Goal: Task Accomplishment & Management: Manage account settings

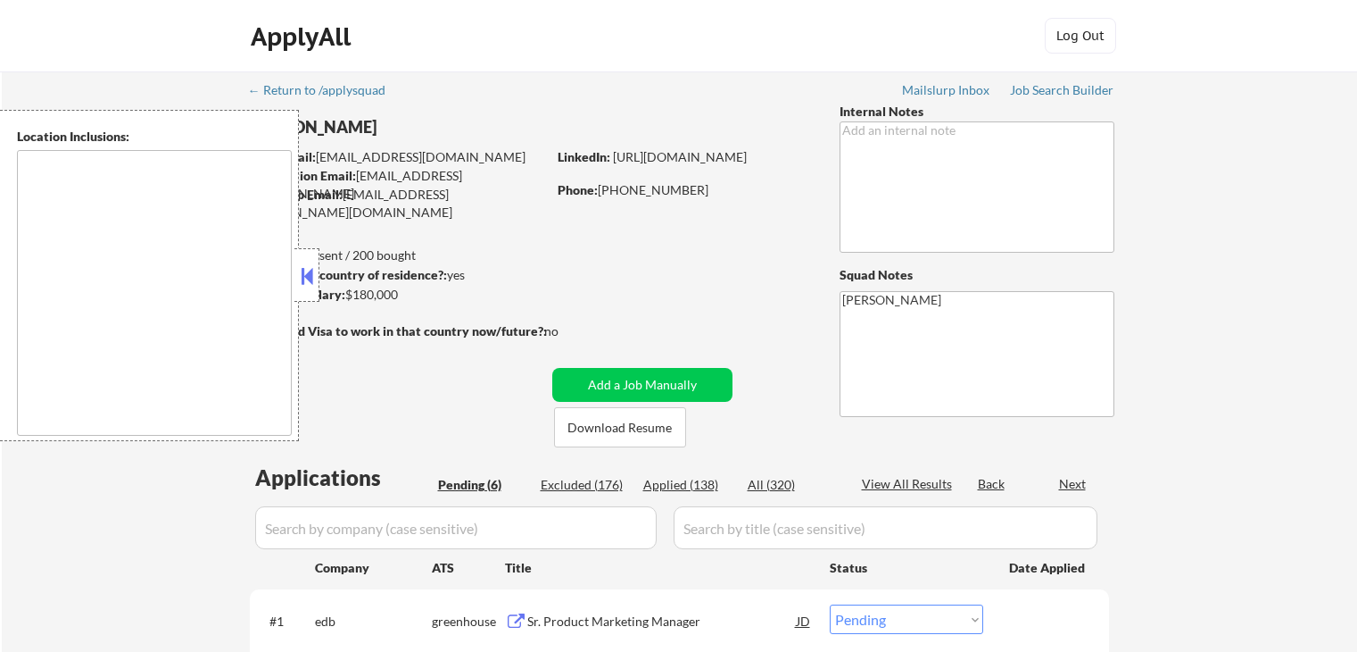
select select ""pending""
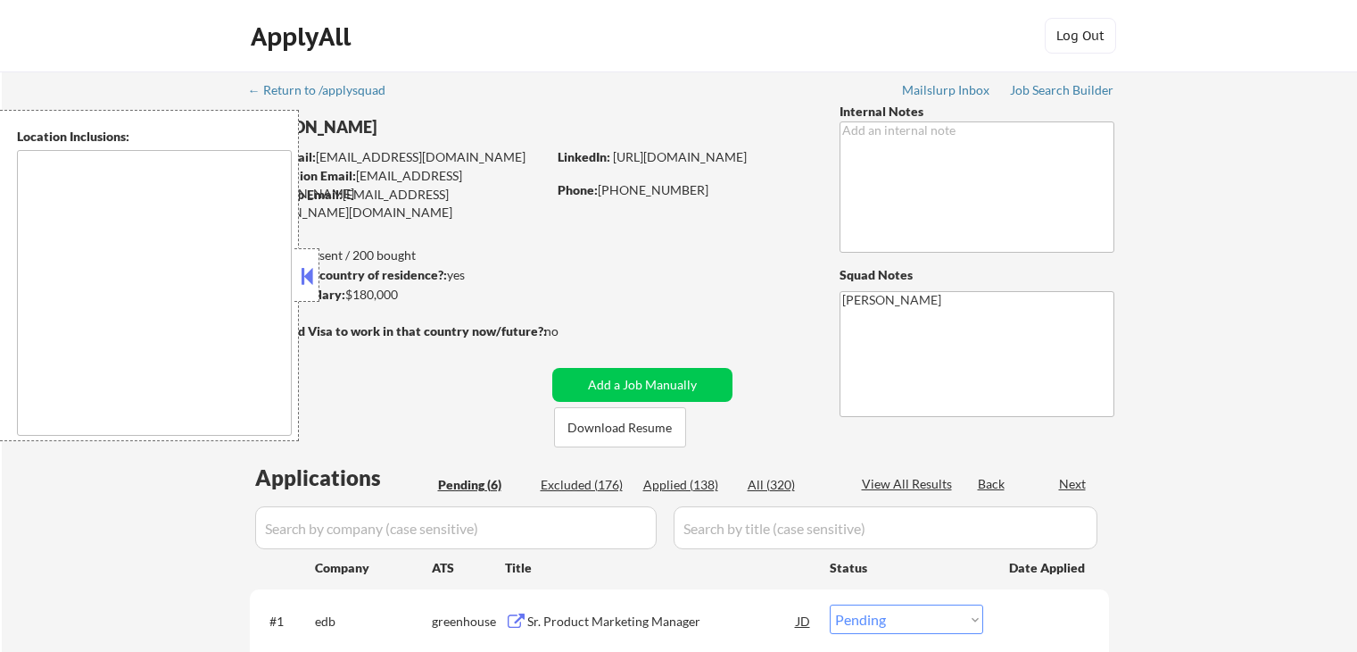
select select ""pending""
type textarea "[GEOGRAPHIC_DATA], [GEOGRAPHIC_DATA] [GEOGRAPHIC_DATA], [GEOGRAPHIC_DATA] [GEOG…"
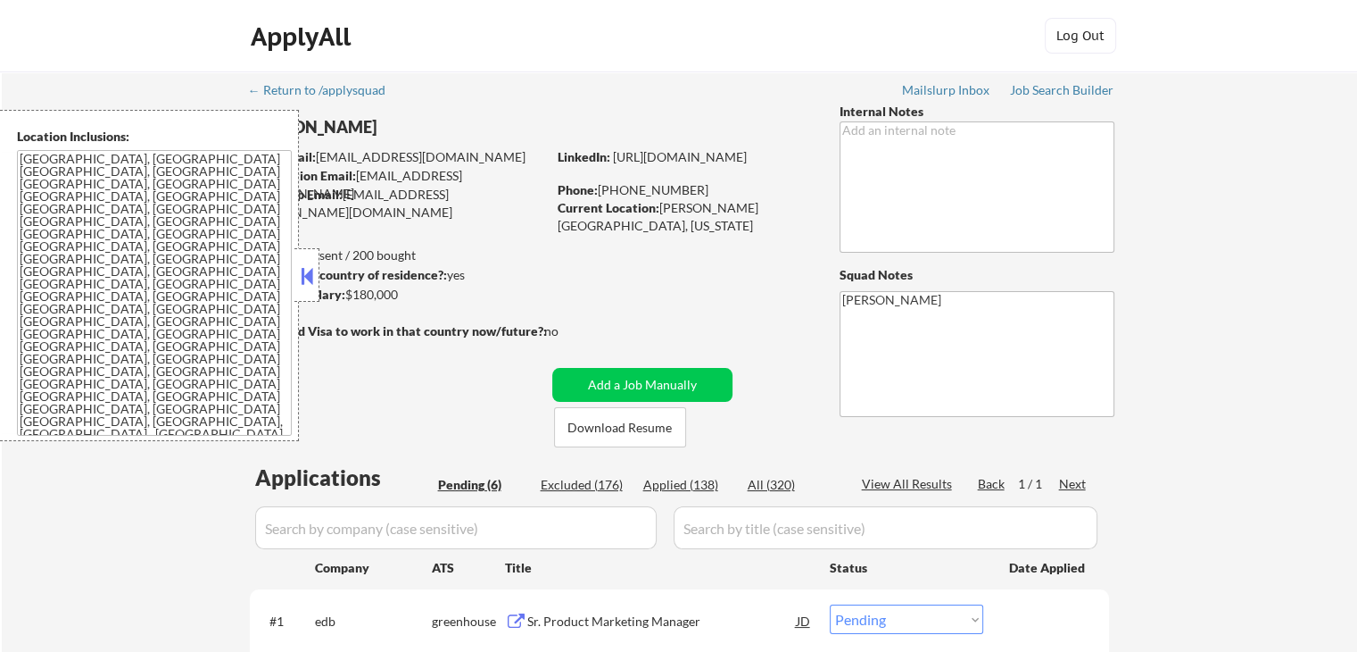
click at [306, 281] on button at bounding box center [307, 275] width 20 height 27
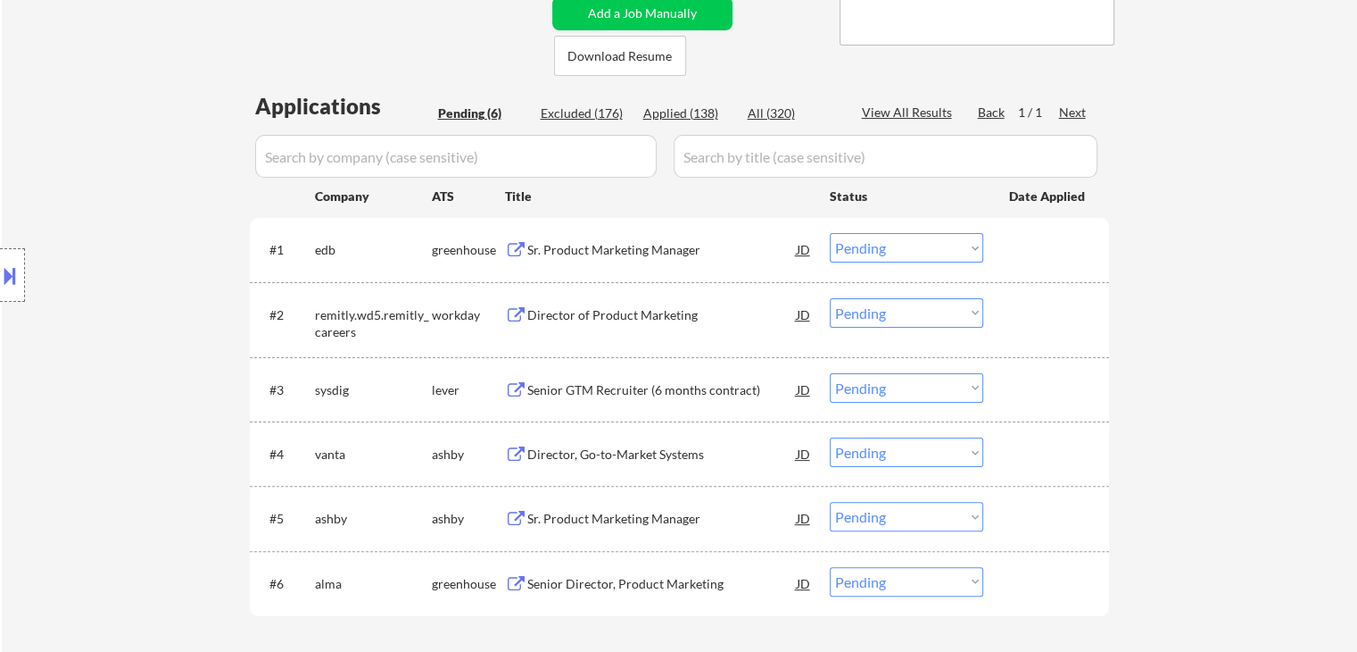
scroll to position [357, 0]
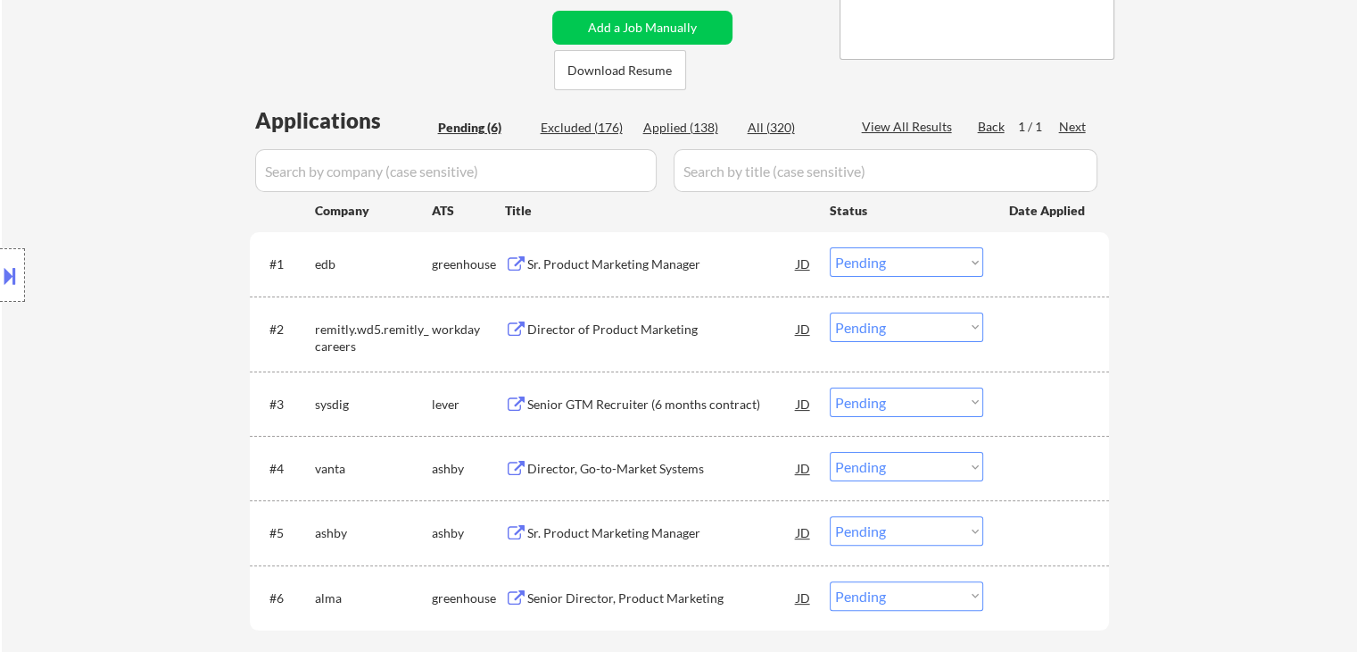
click at [610, 262] on div "Sr. Product Marketing Manager" at bounding box center [662, 264] width 270 height 18
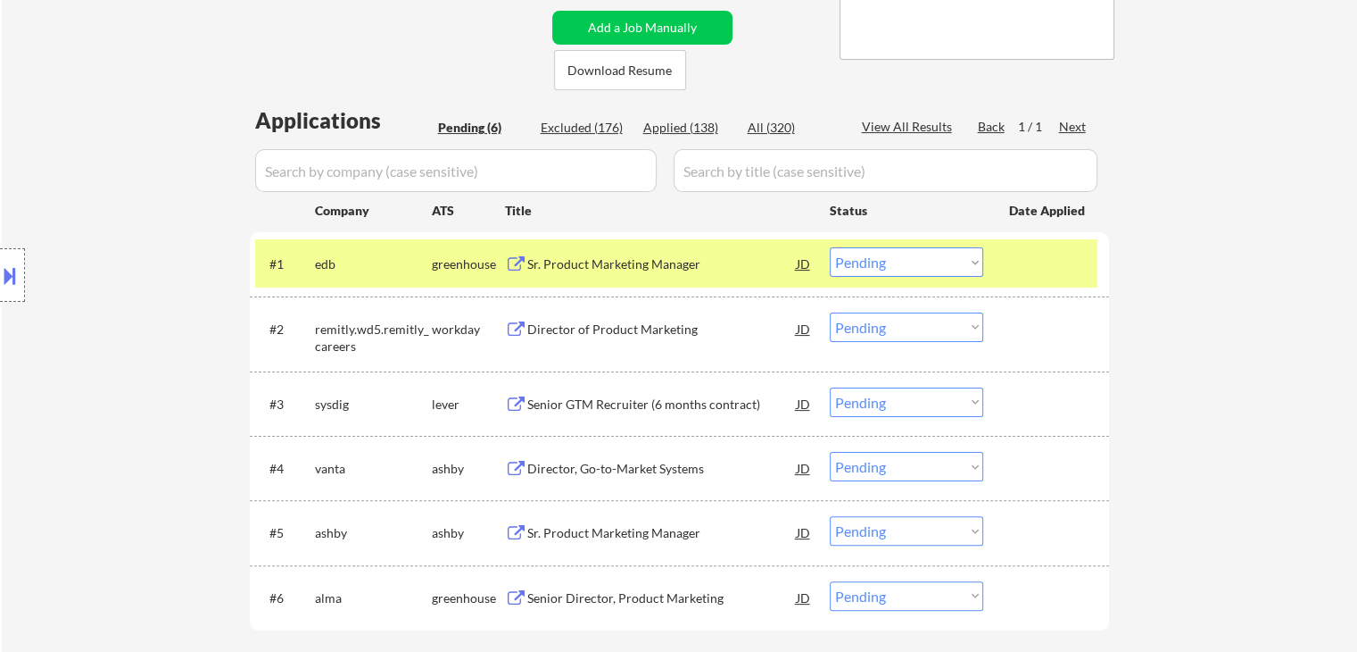
click at [601, 329] on div "Director of Product Marketing" at bounding box center [662, 329] width 270 height 18
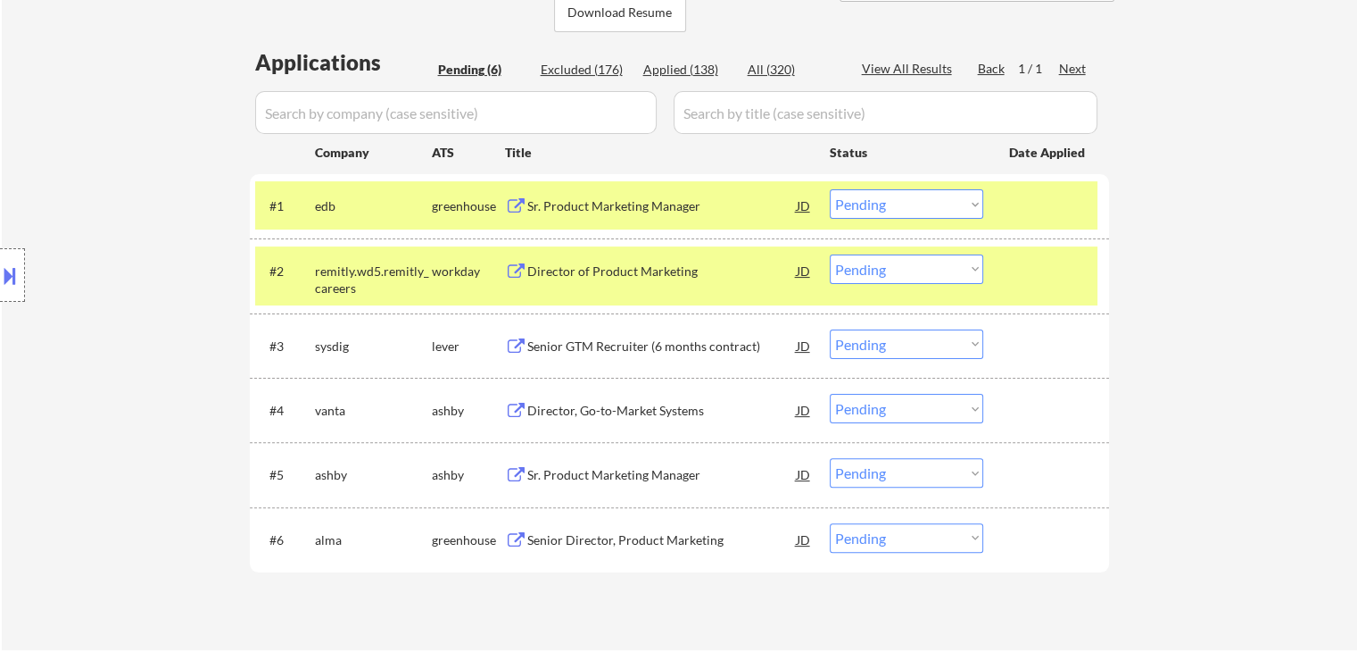
scroll to position [446, 0]
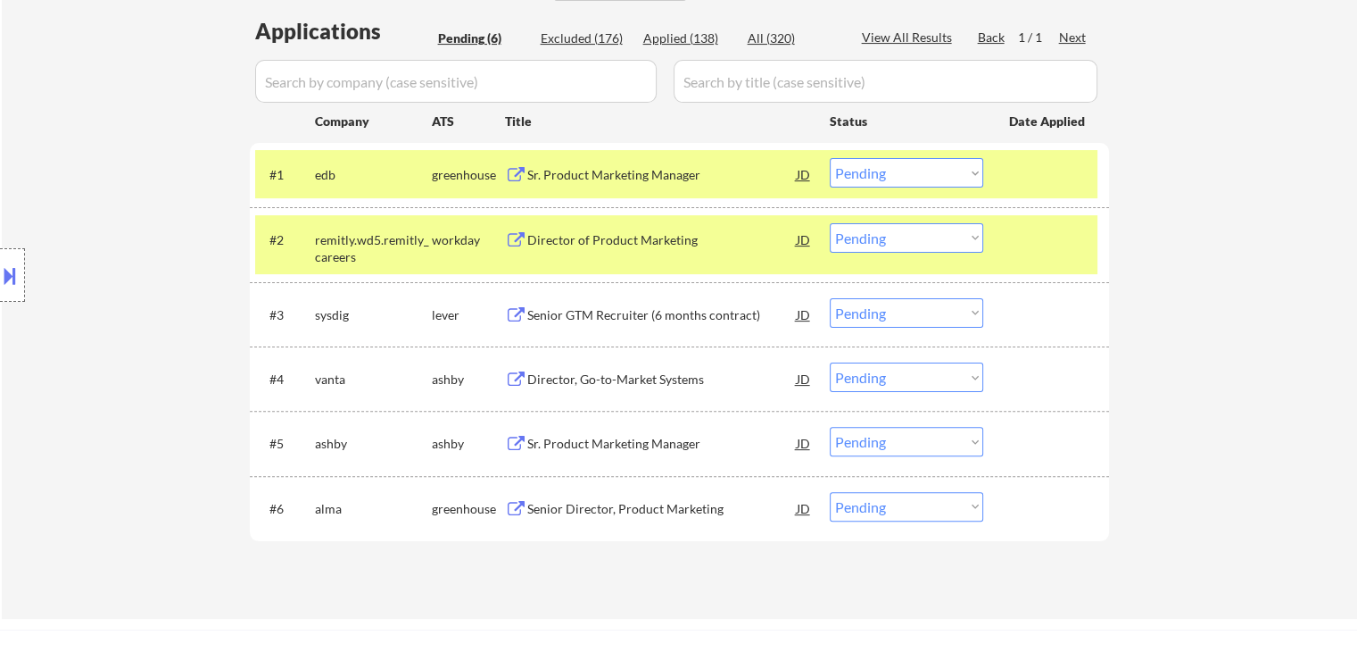
click at [591, 317] on div "Senior GTM Recruiter (6 months contract)" at bounding box center [662, 315] width 270 height 18
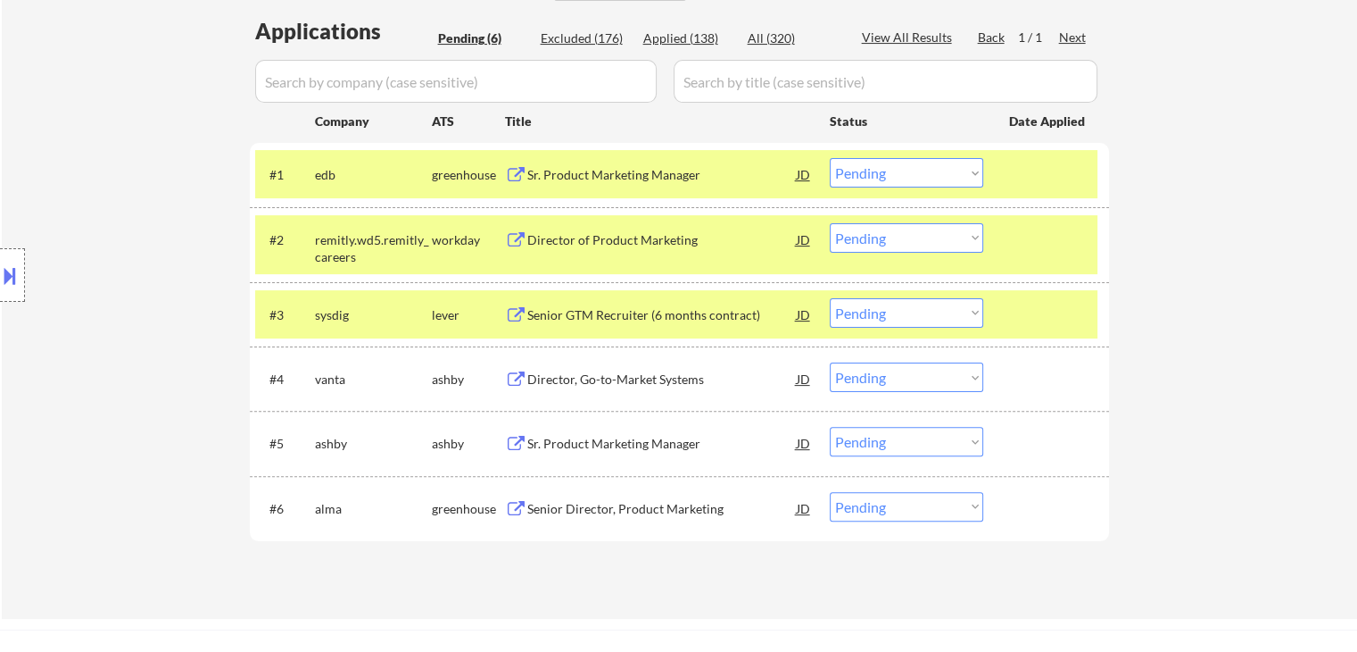
click at [607, 372] on div "Director, Go-to-Market Systems" at bounding box center [662, 379] width 270 height 18
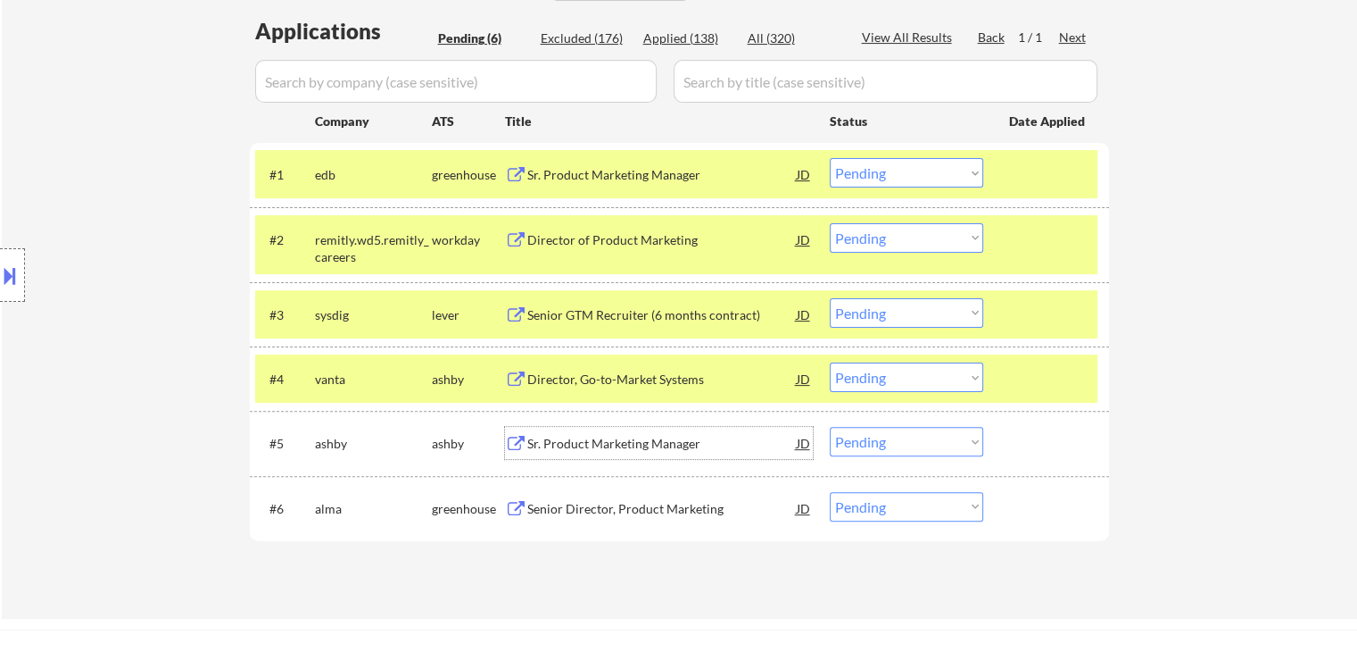
click at [617, 437] on div "Sr. Product Marketing Manager" at bounding box center [662, 444] width 270 height 18
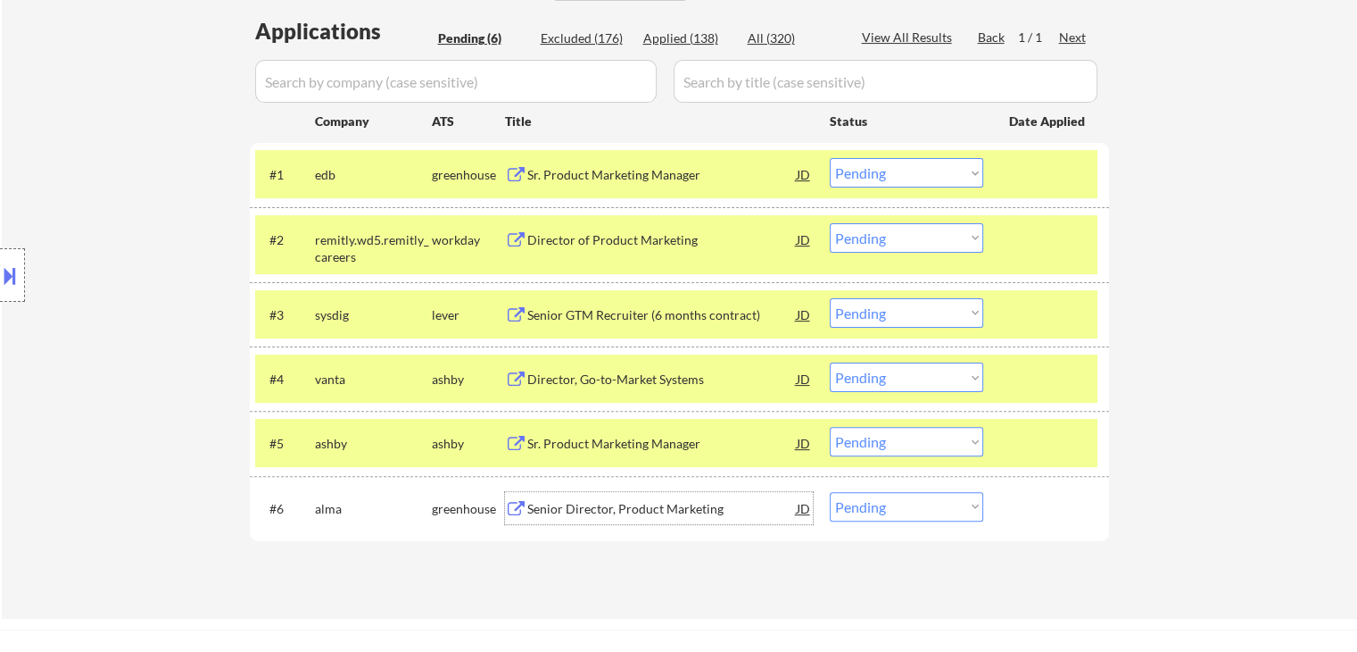
click at [685, 507] on div "Senior Director, Product Marketing" at bounding box center [662, 509] width 270 height 18
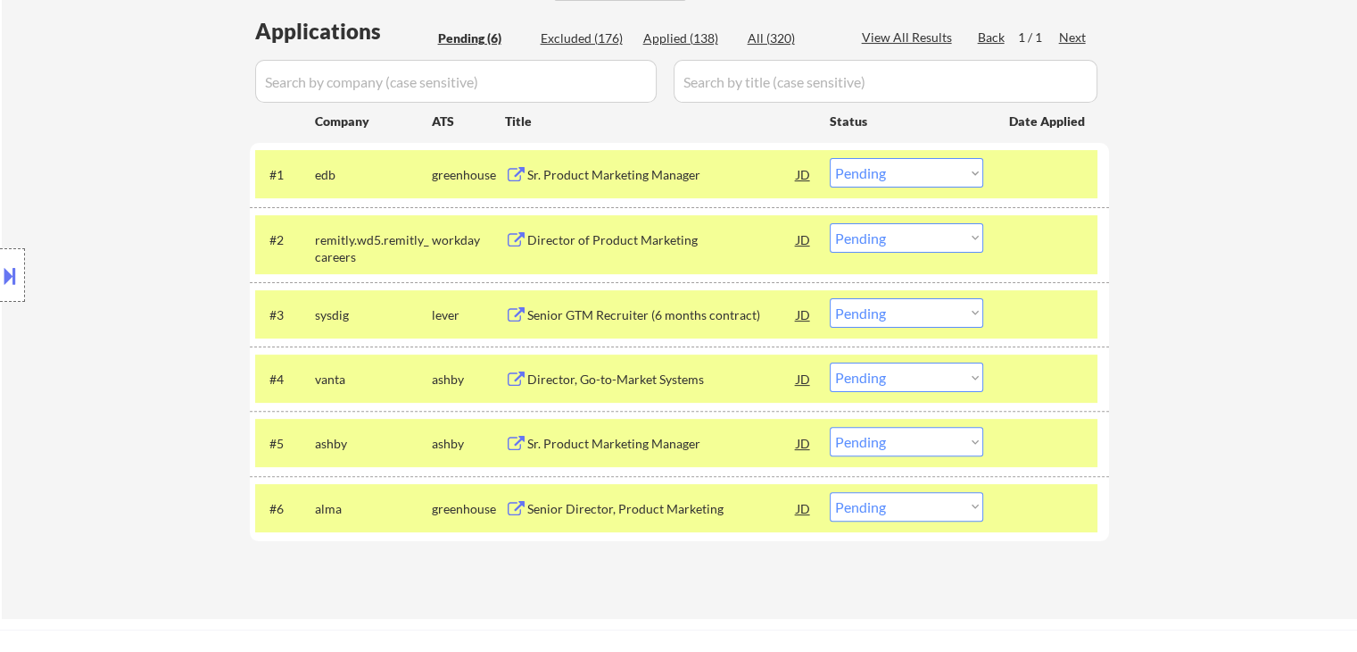
click at [869, 178] on select "Choose an option... Pending Applied Excluded (Questions) Excluded (Expired) Exc…" at bounding box center [907, 172] width 154 height 29
click at [830, 158] on select "Choose an option... Pending Applied Excluded (Questions) Excluded (Expired) Exc…" at bounding box center [907, 172] width 154 height 29
select select ""pending""
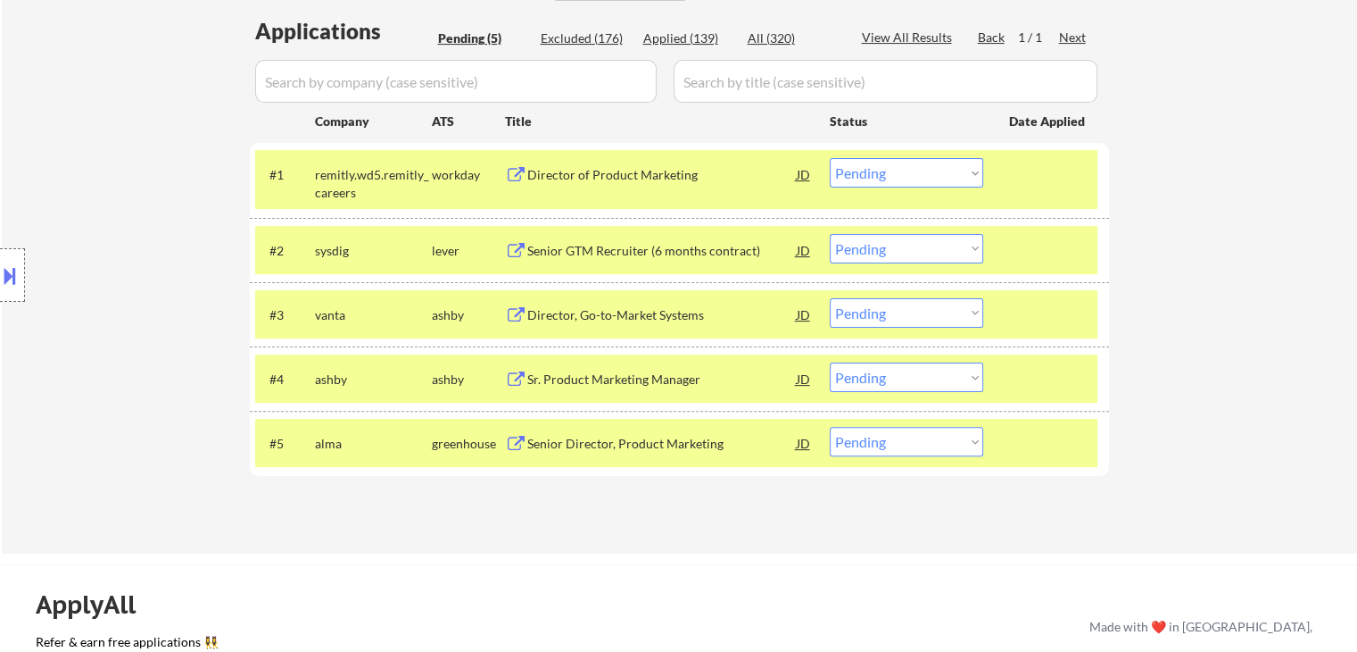
click at [0, 296] on div at bounding box center [12, 275] width 25 height 54
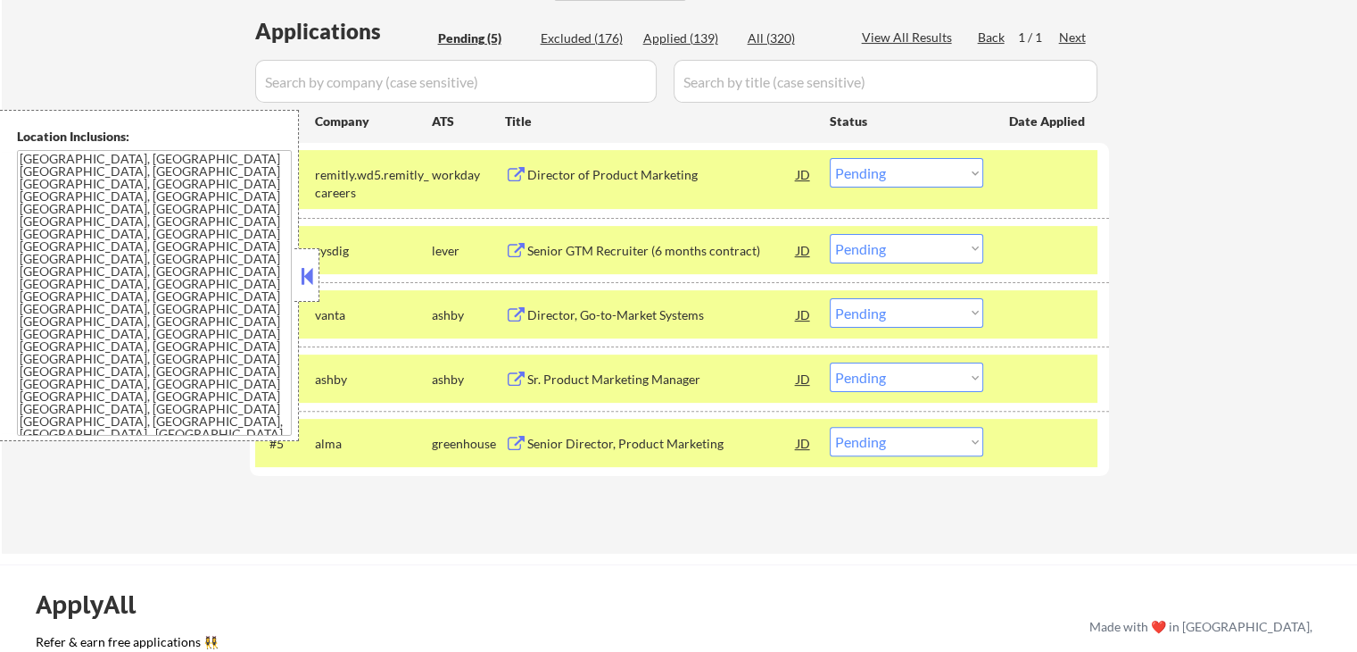
click at [311, 274] on button at bounding box center [307, 275] width 20 height 27
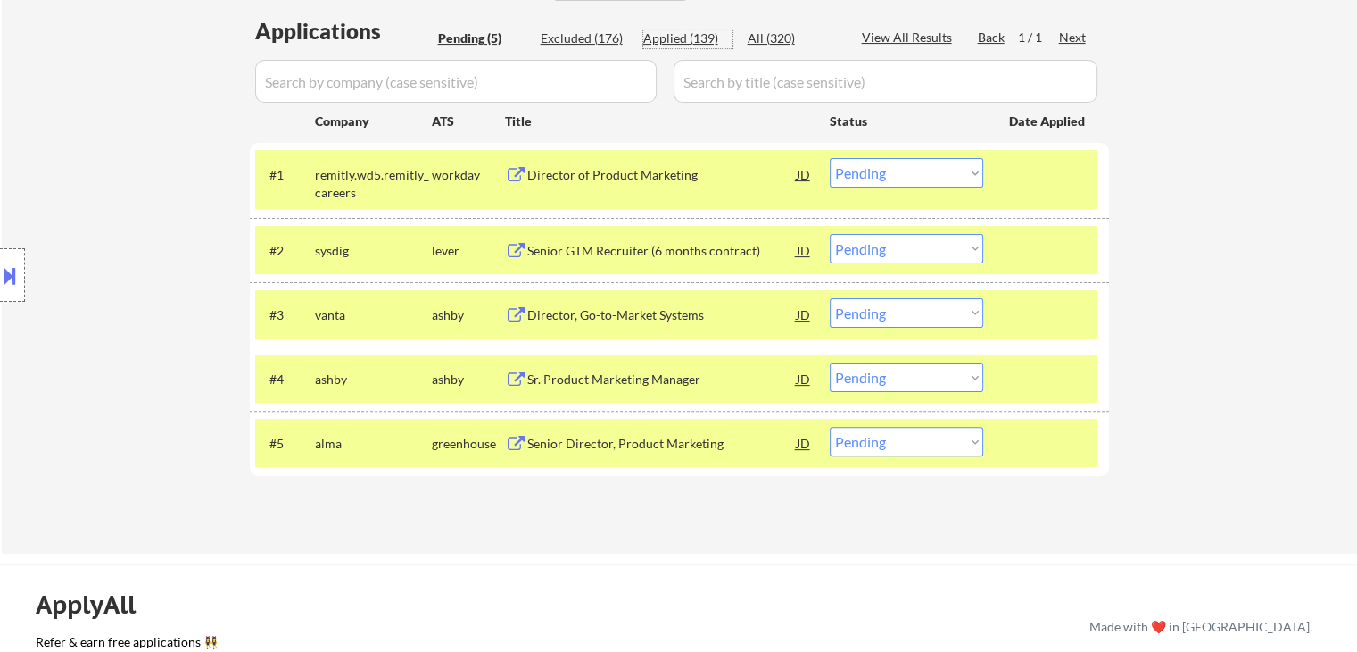
click at [662, 36] on div "Applied (139)" at bounding box center [687, 38] width 89 height 18
select select ""applied""
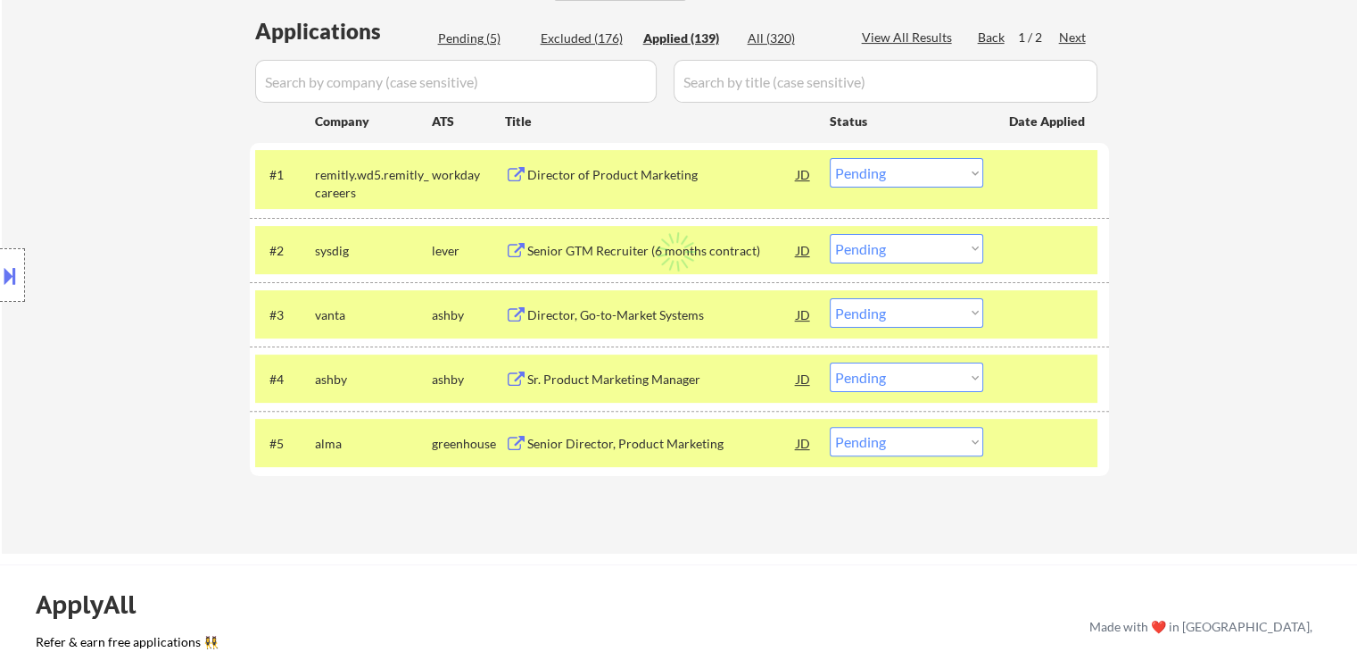
select select ""applied""
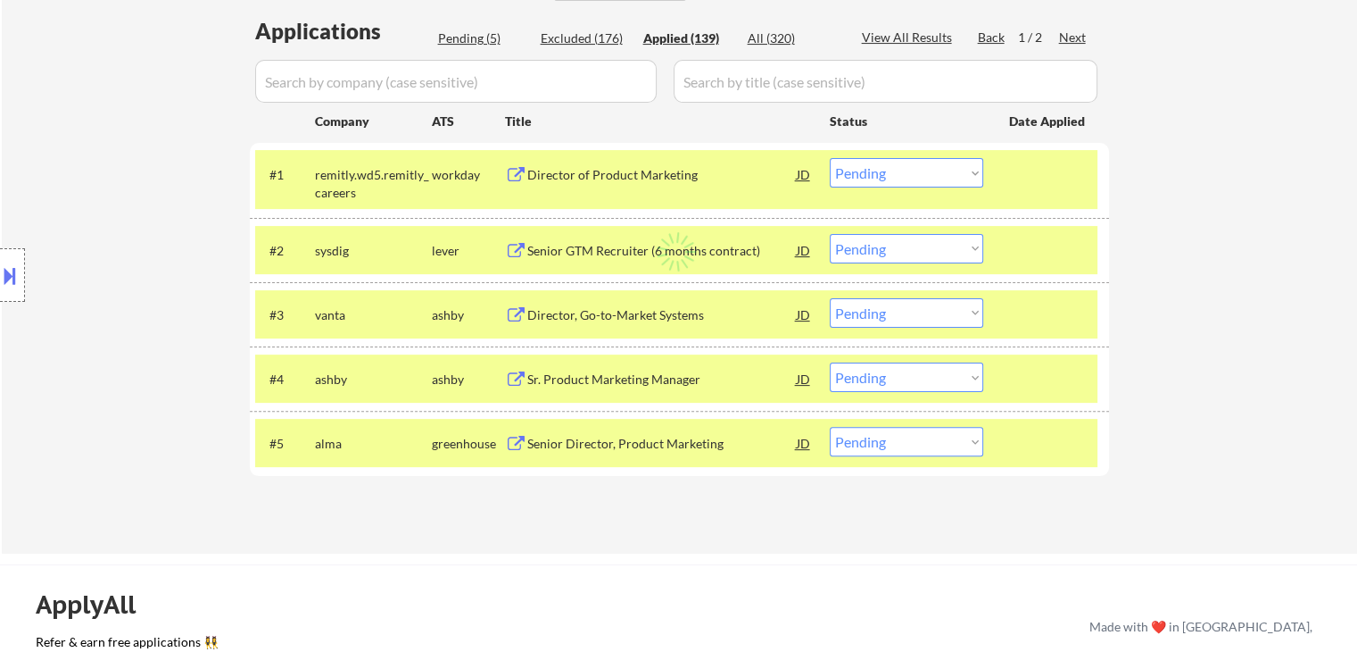
select select ""applied""
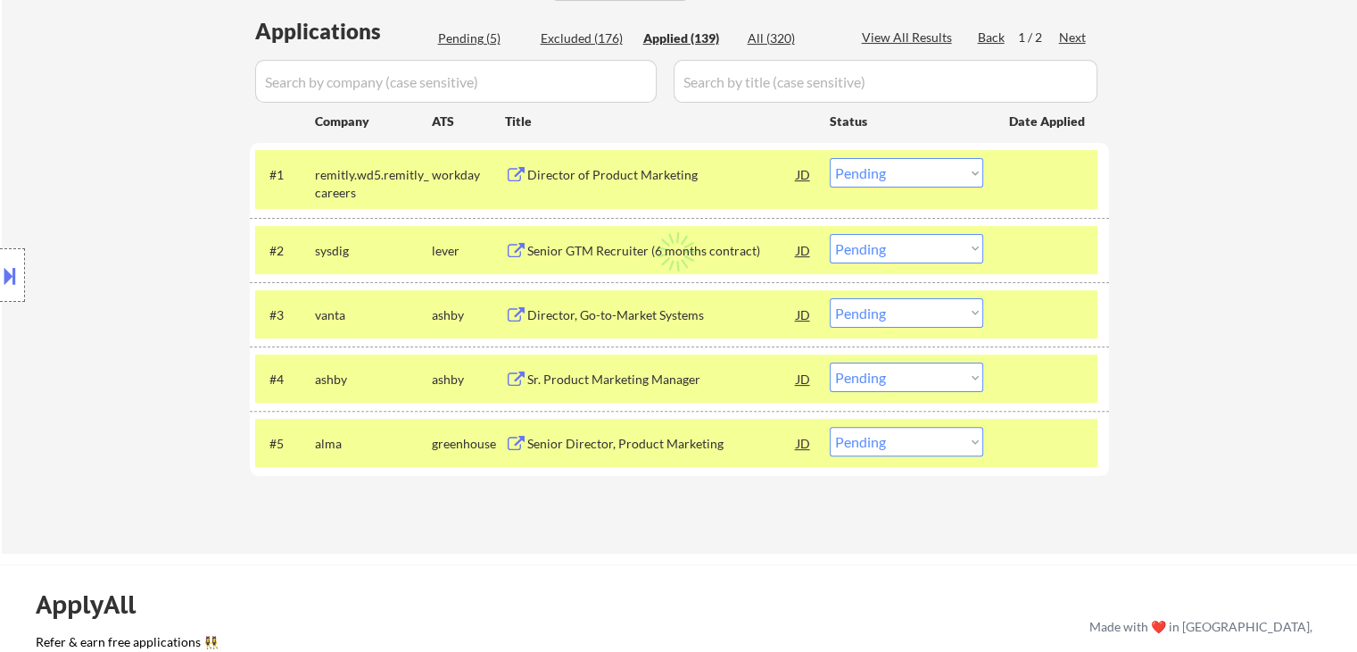
select select ""applied""
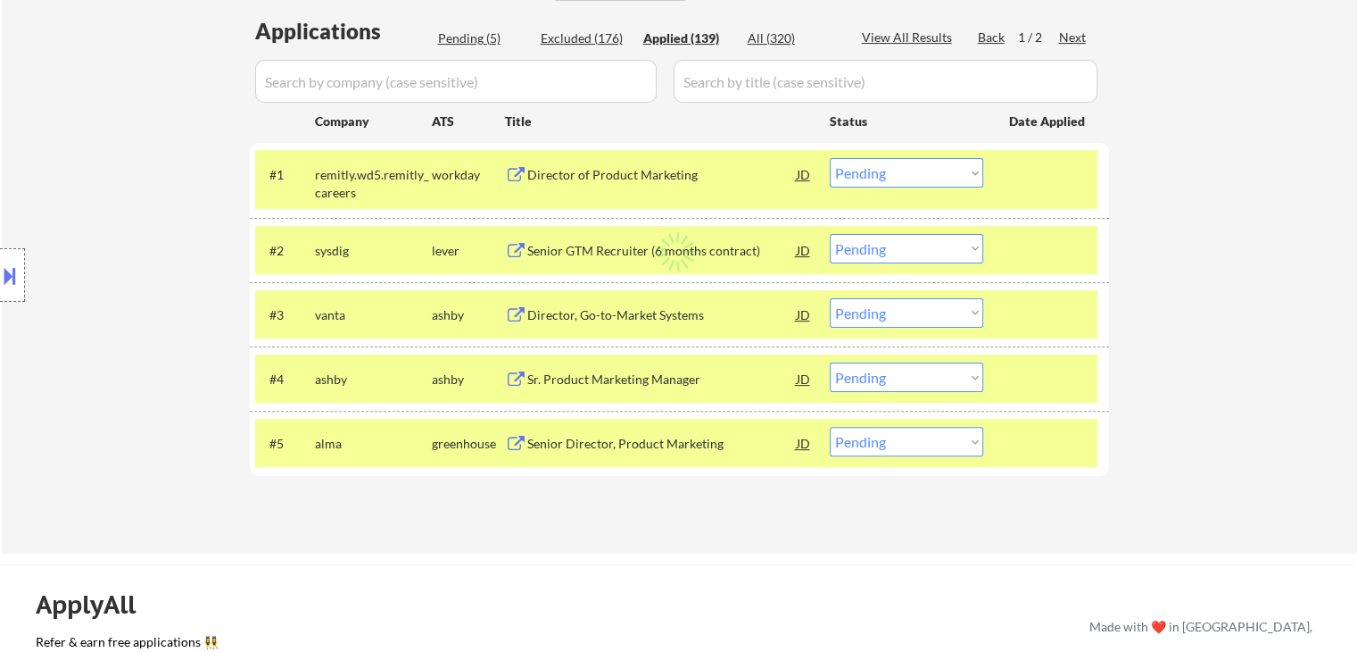
select select ""applied""
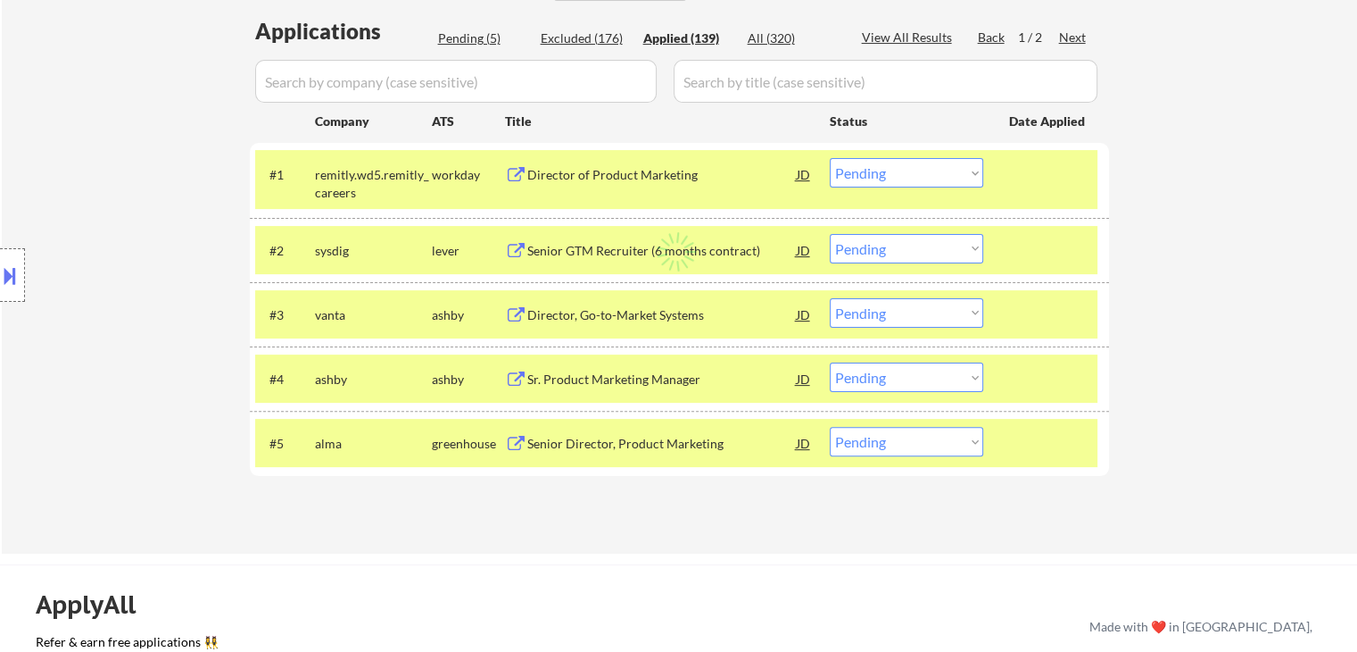
select select ""applied""
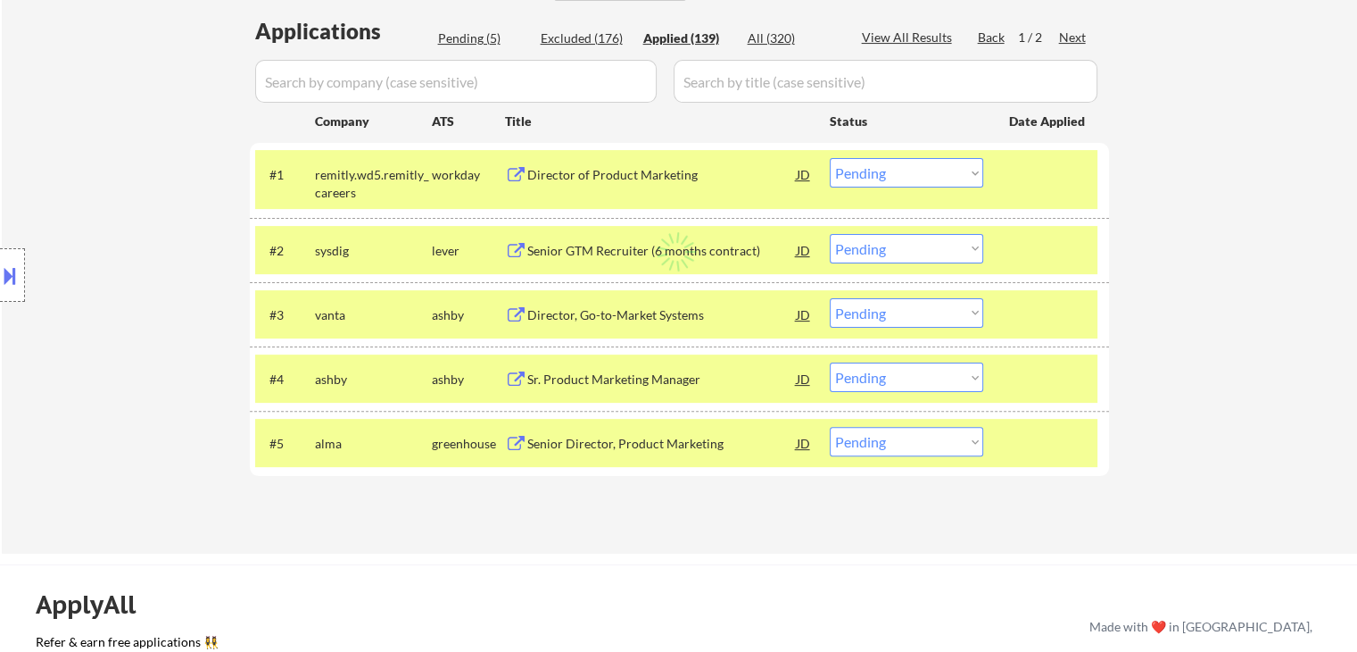
select select ""applied""
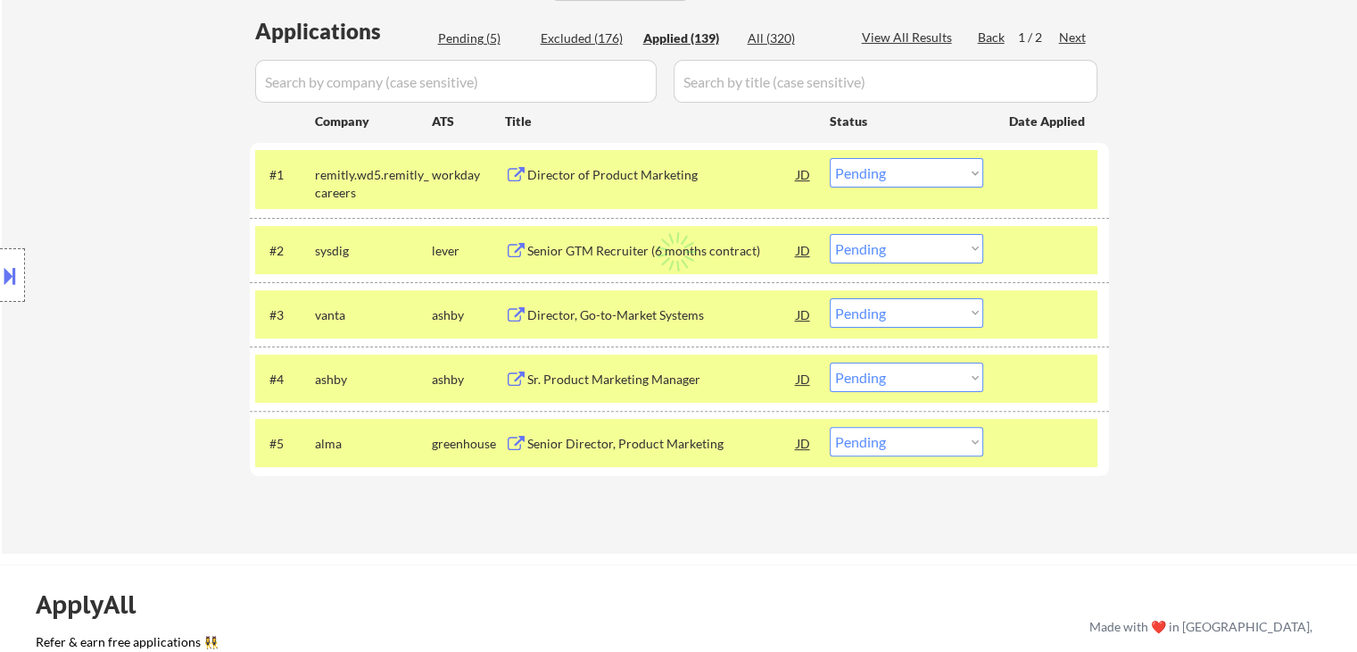
select select ""applied""
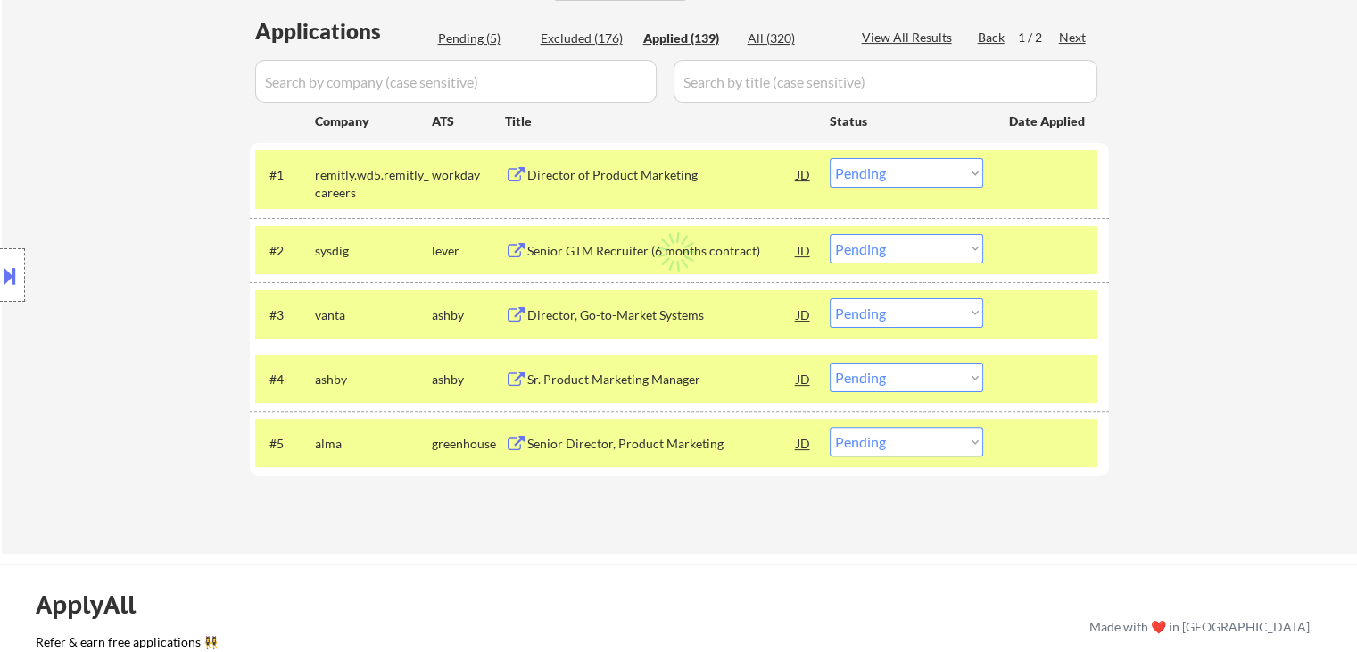
select select ""applied""
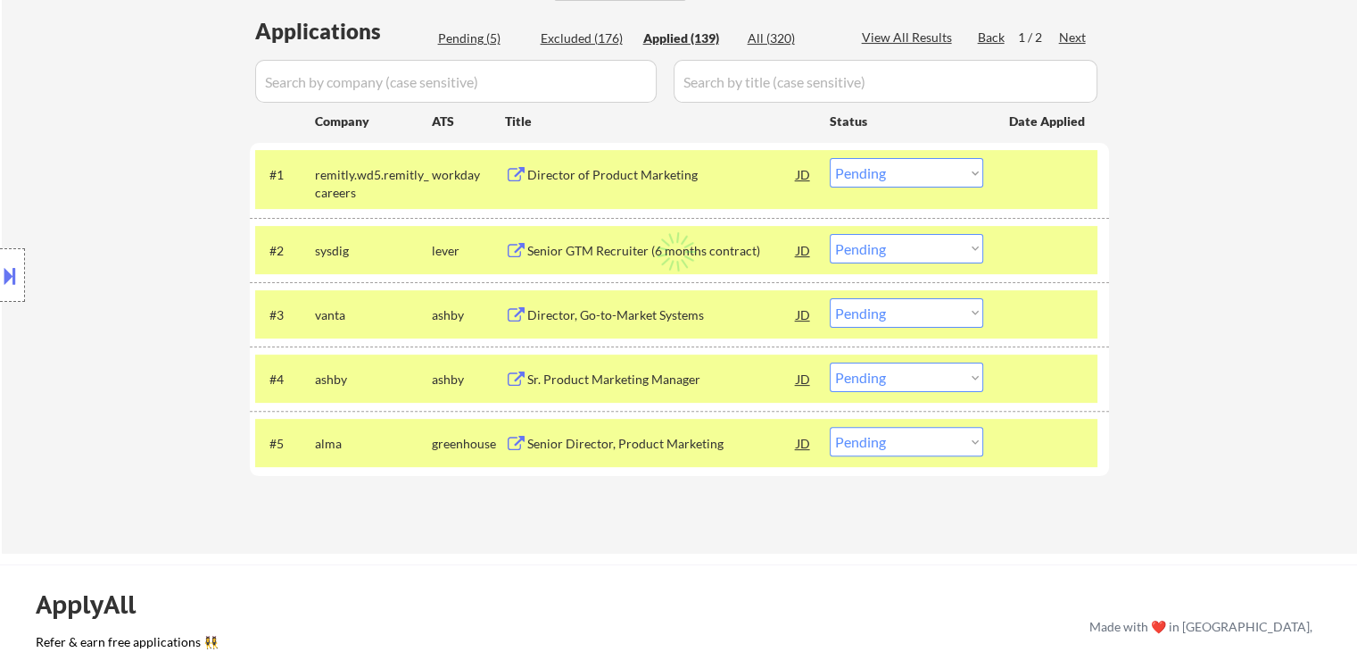
select select ""applied""
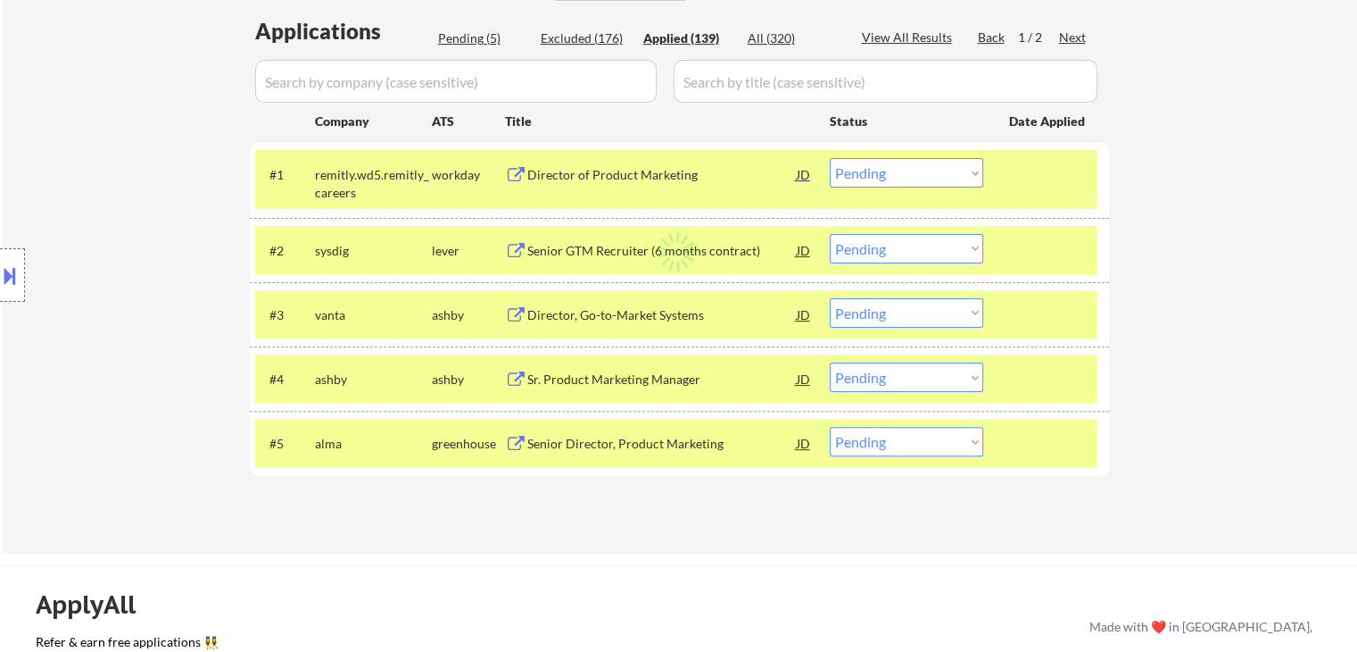
select select ""applied""
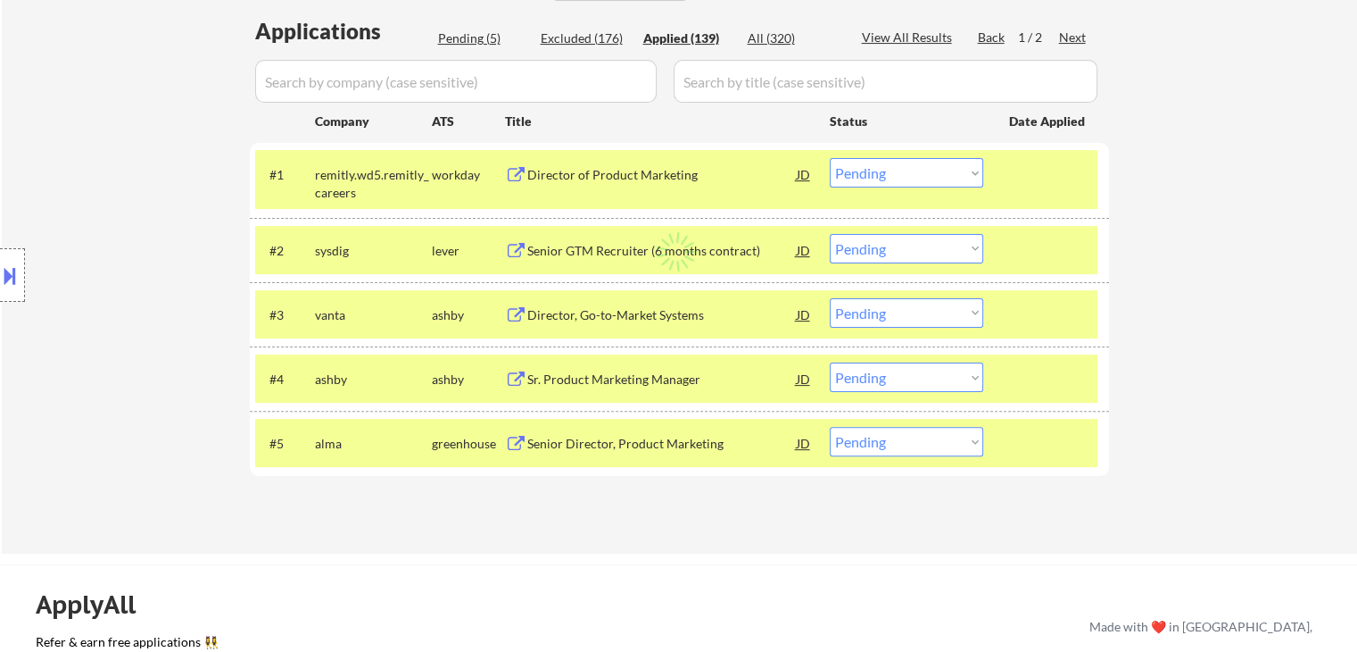
select select ""applied""
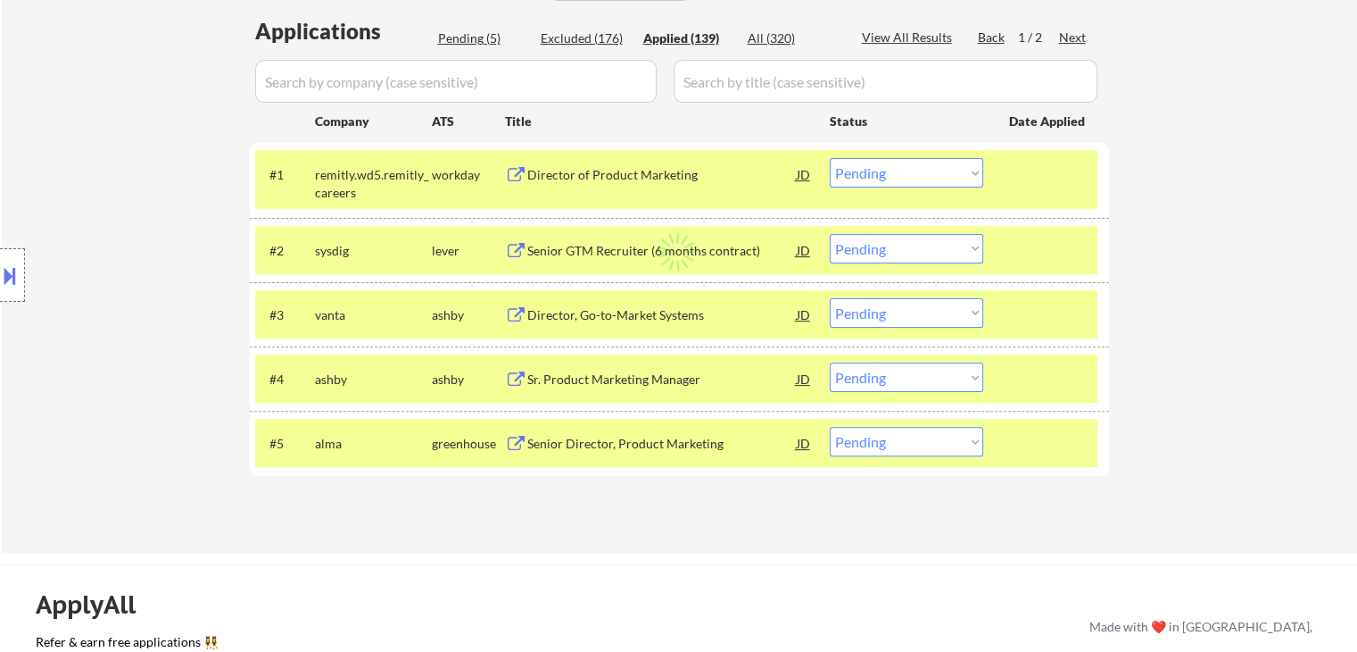
select select ""applied""
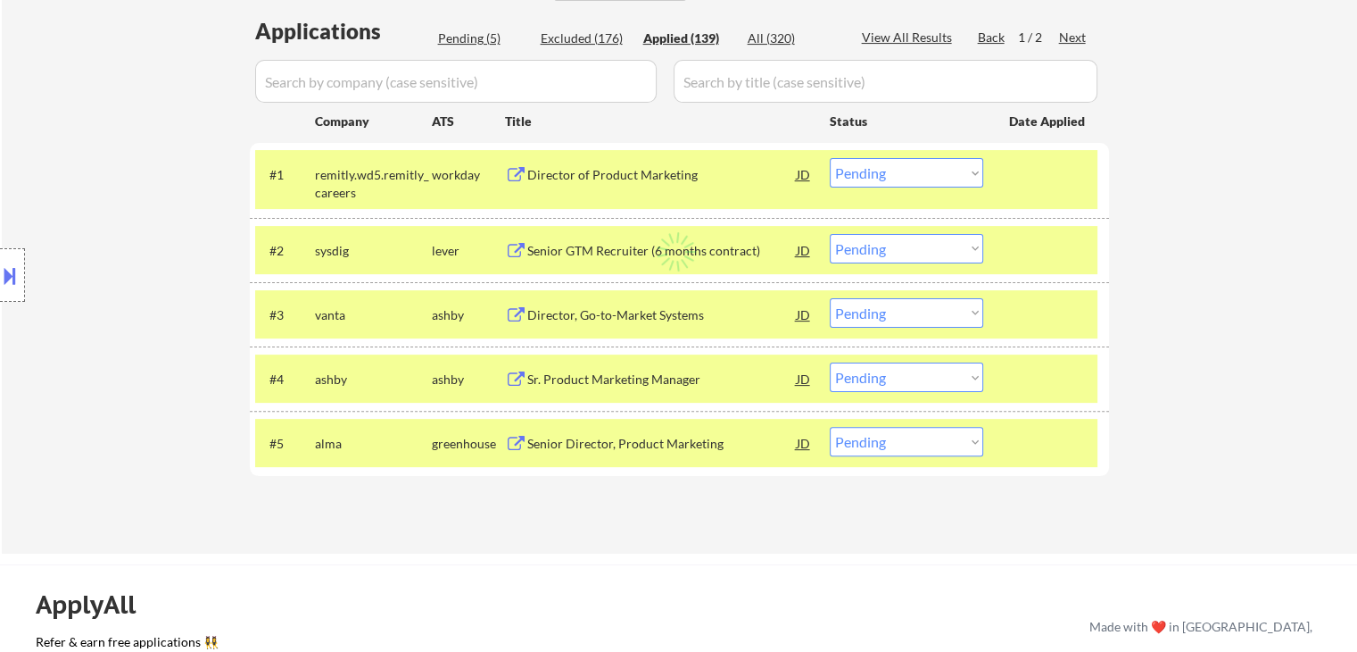
select select ""applied""
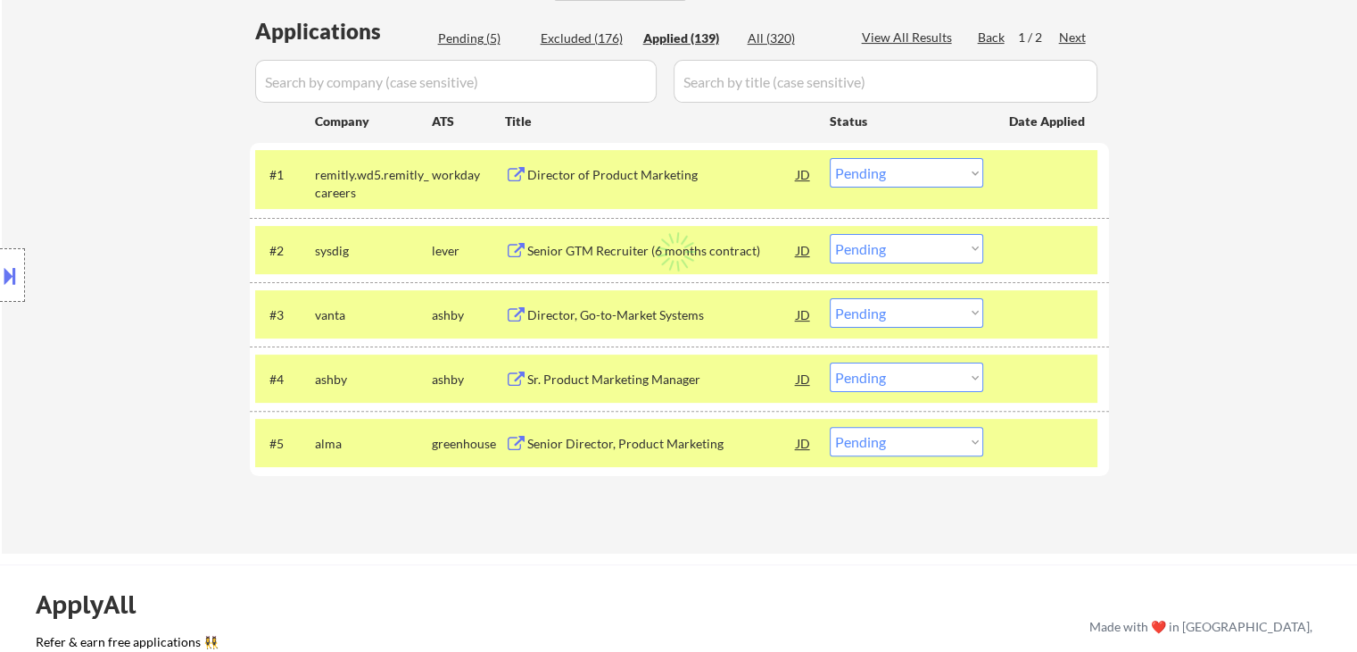
select select ""applied""
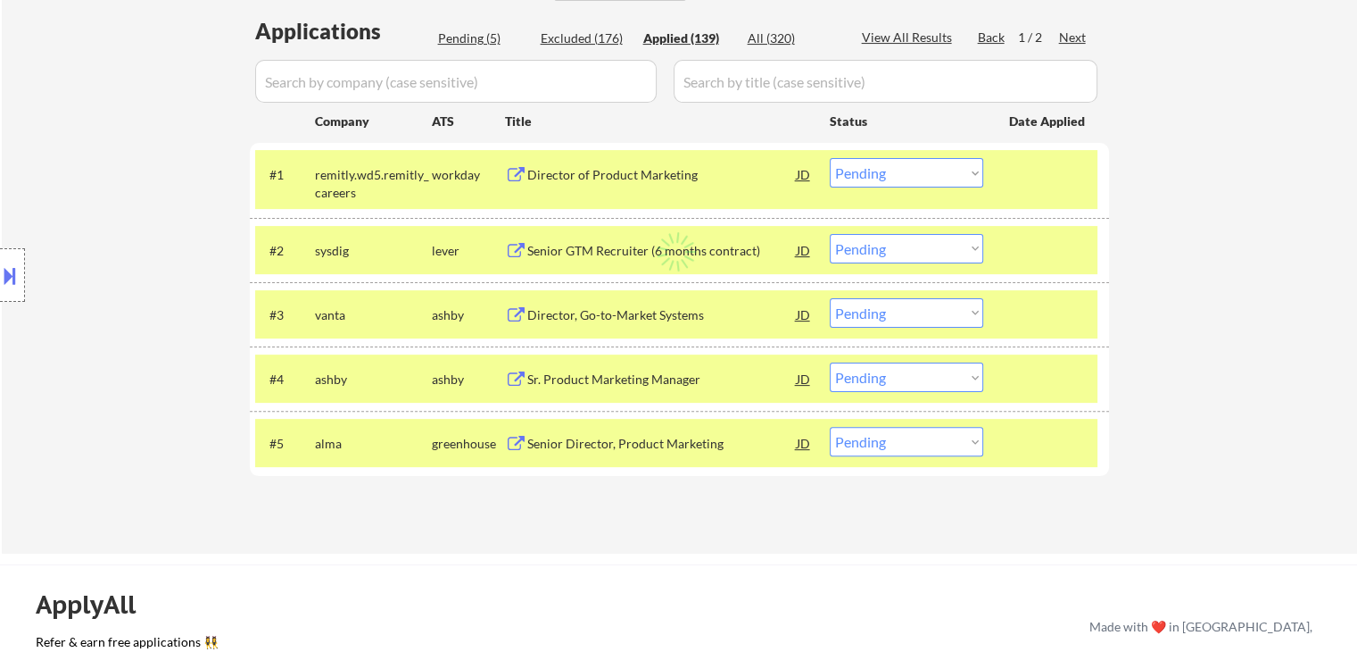
select select ""applied""
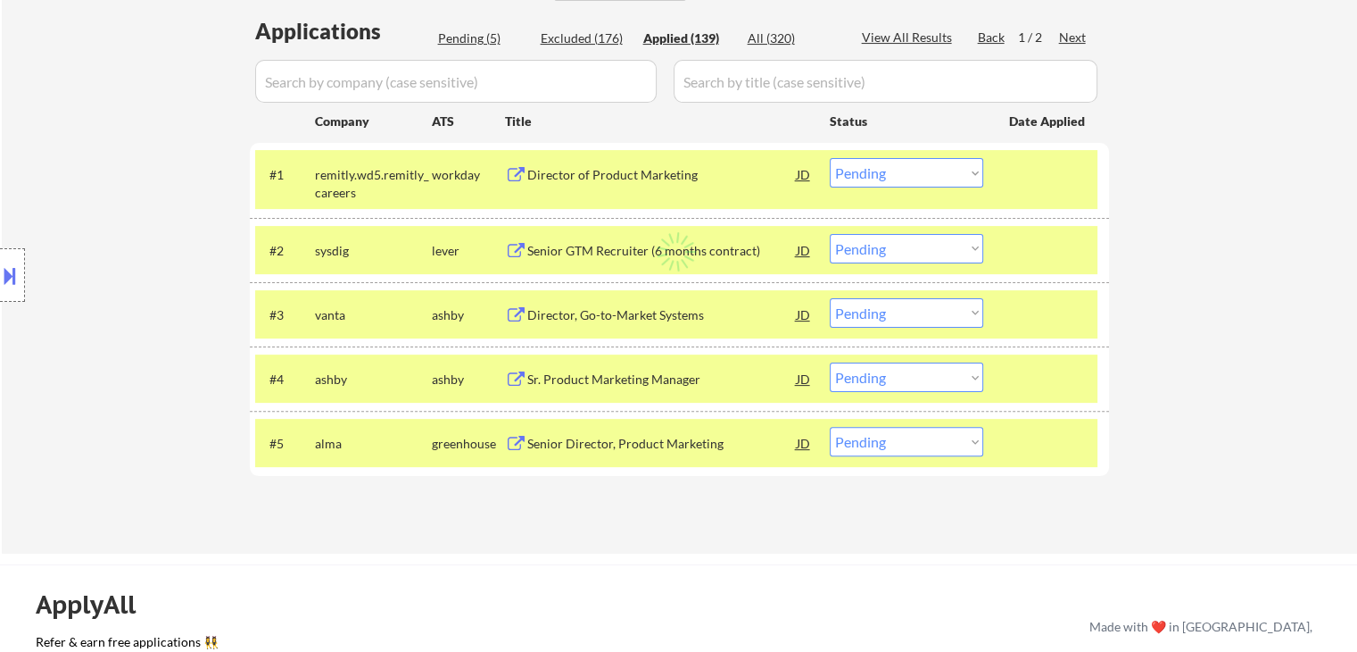
select select ""applied""
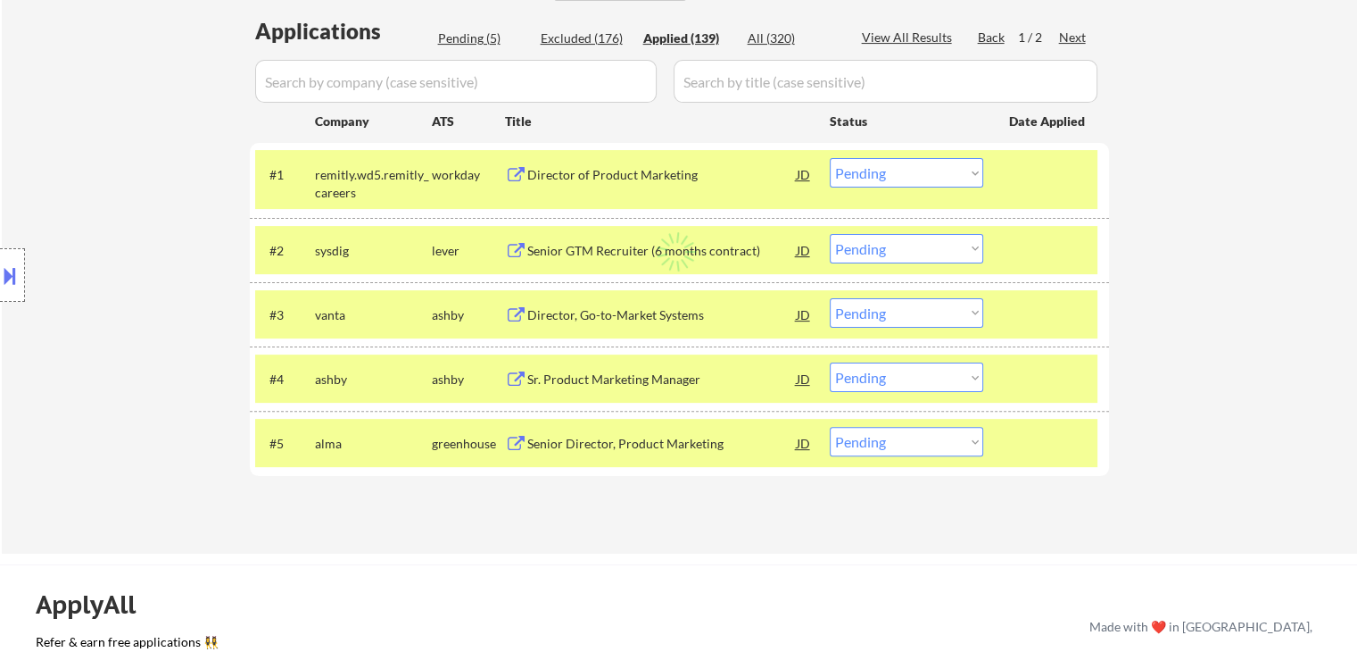
select select ""applied""
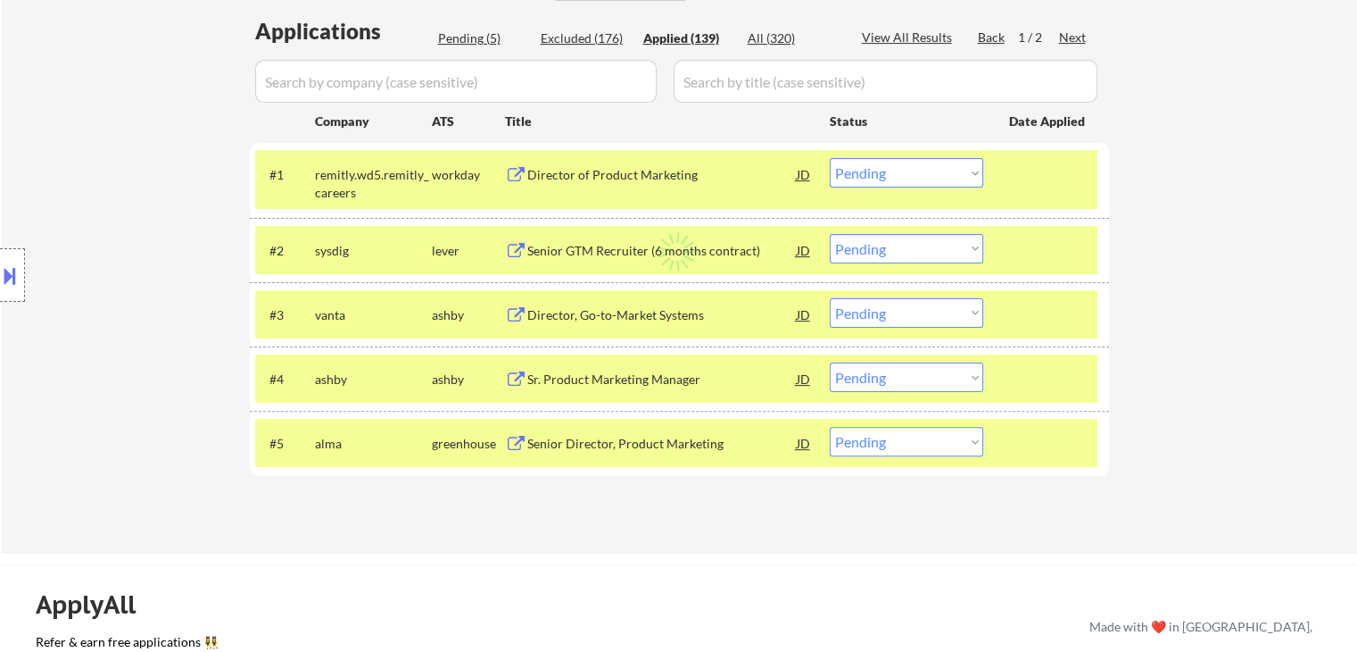
select select ""applied""
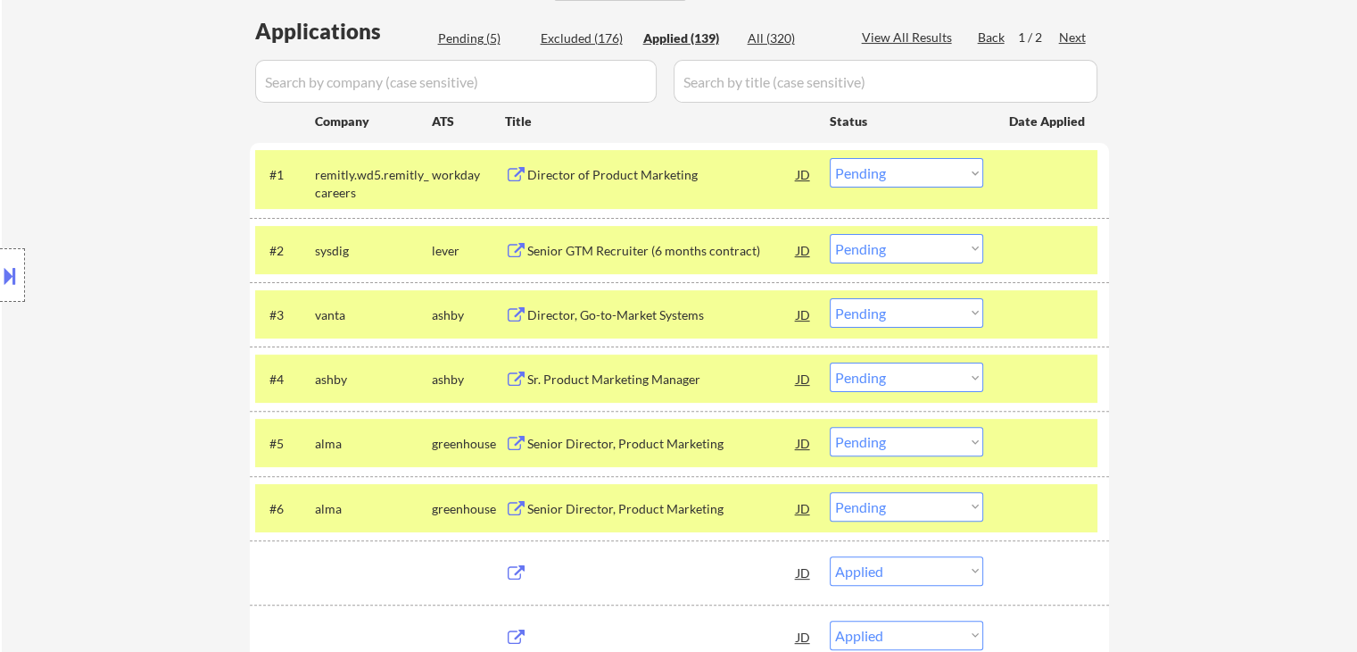
select select ""applied""
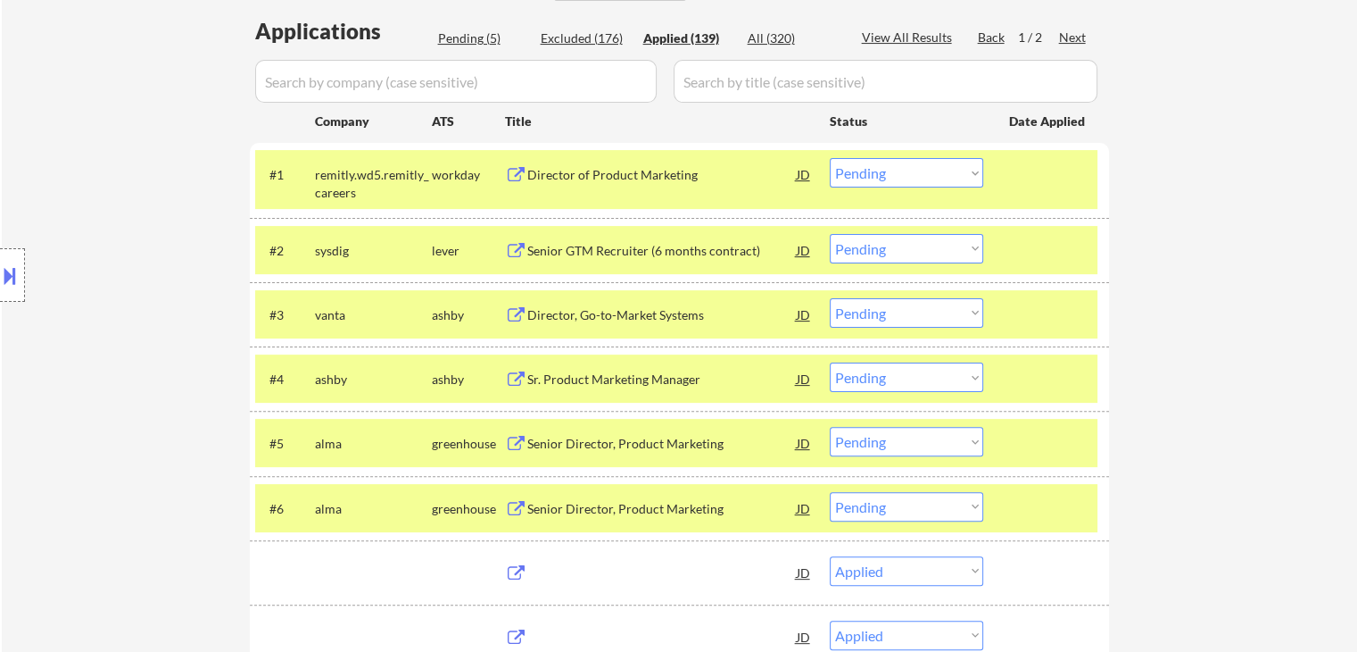
select select ""applied""
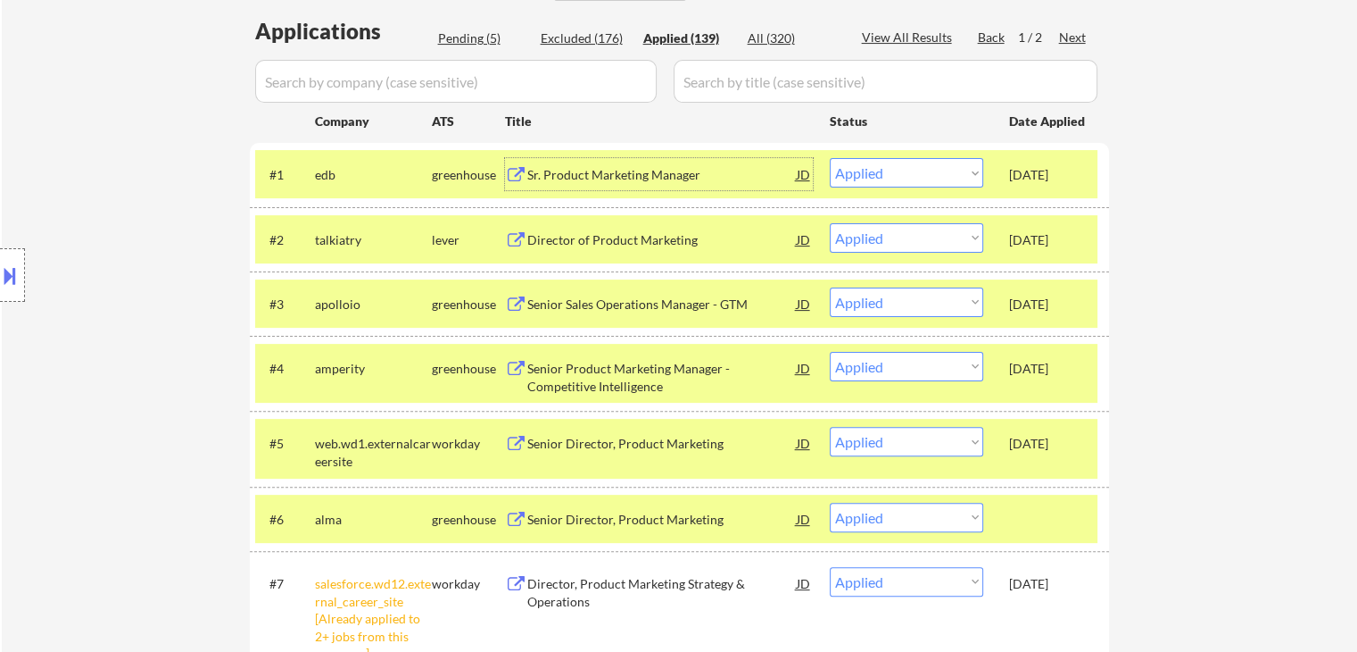
click at [596, 179] on div "Sr. Product Marketing Manager" at bounding box center [662, 175] width 270 height 18
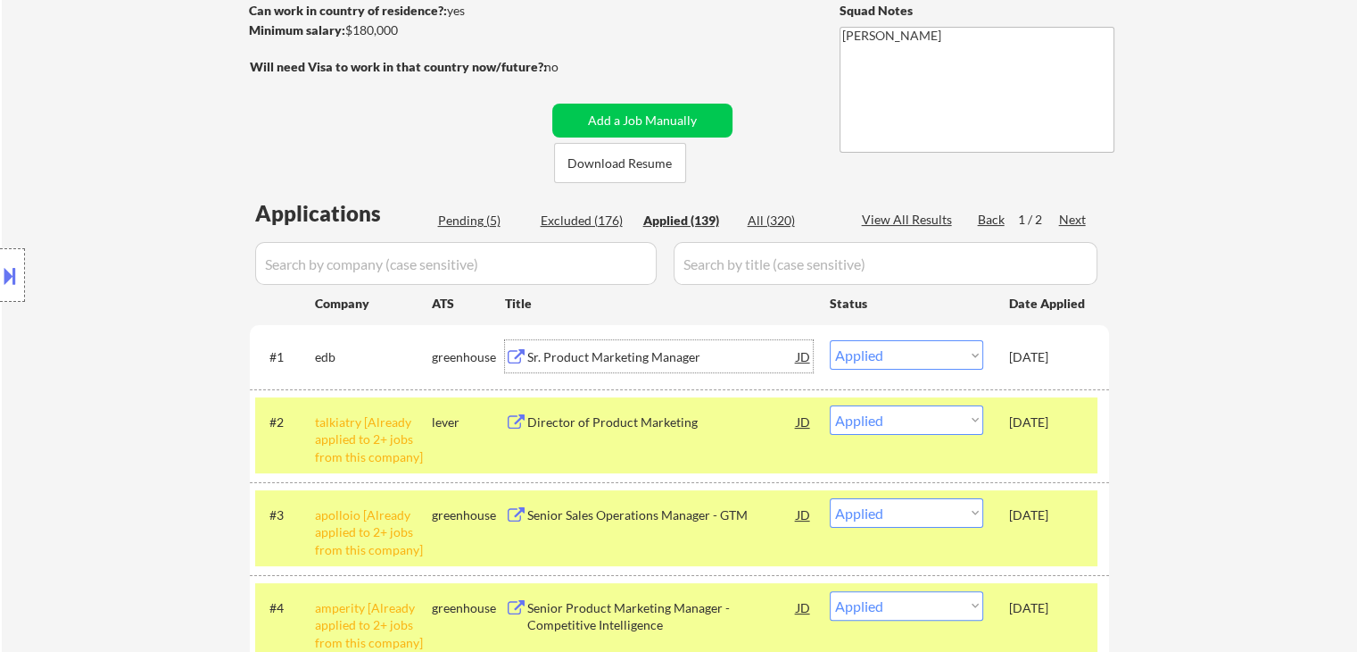
scroll to position [268, 0]
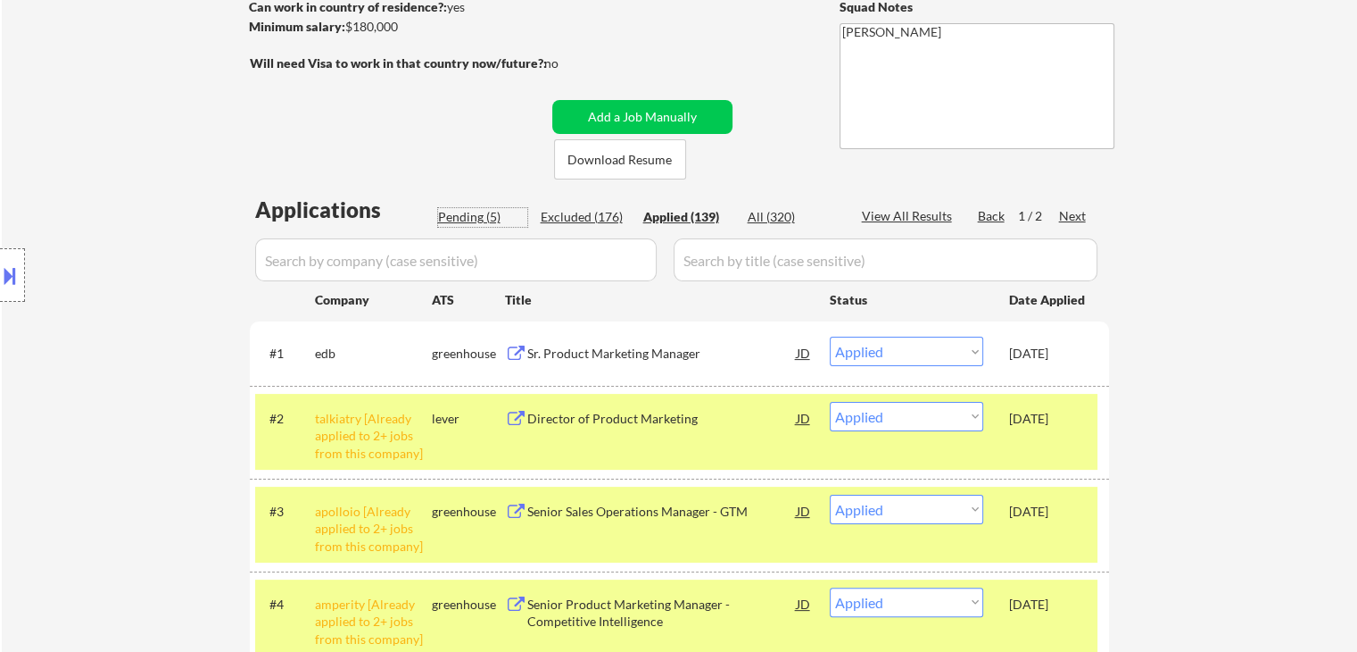
click at [472, 218] on div "Pending (5)" at bounding box center [482, 217] width 89 height 18
select select ""pending""
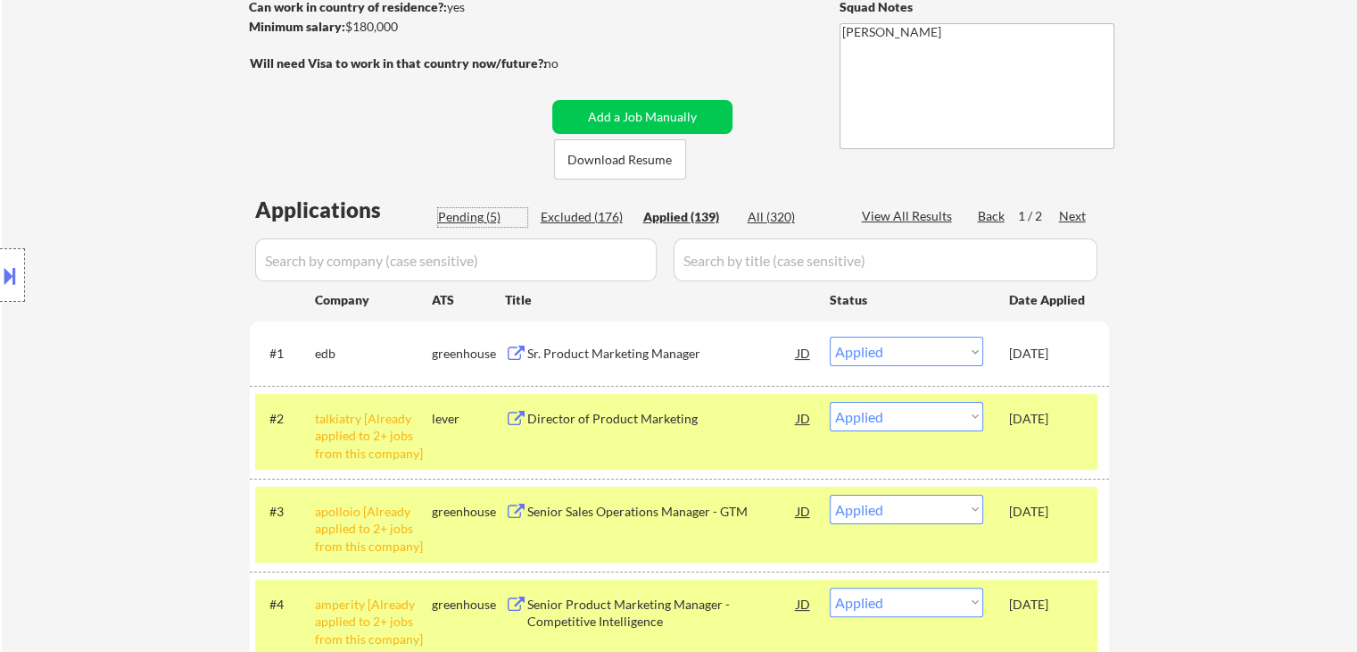
select select ""pending""
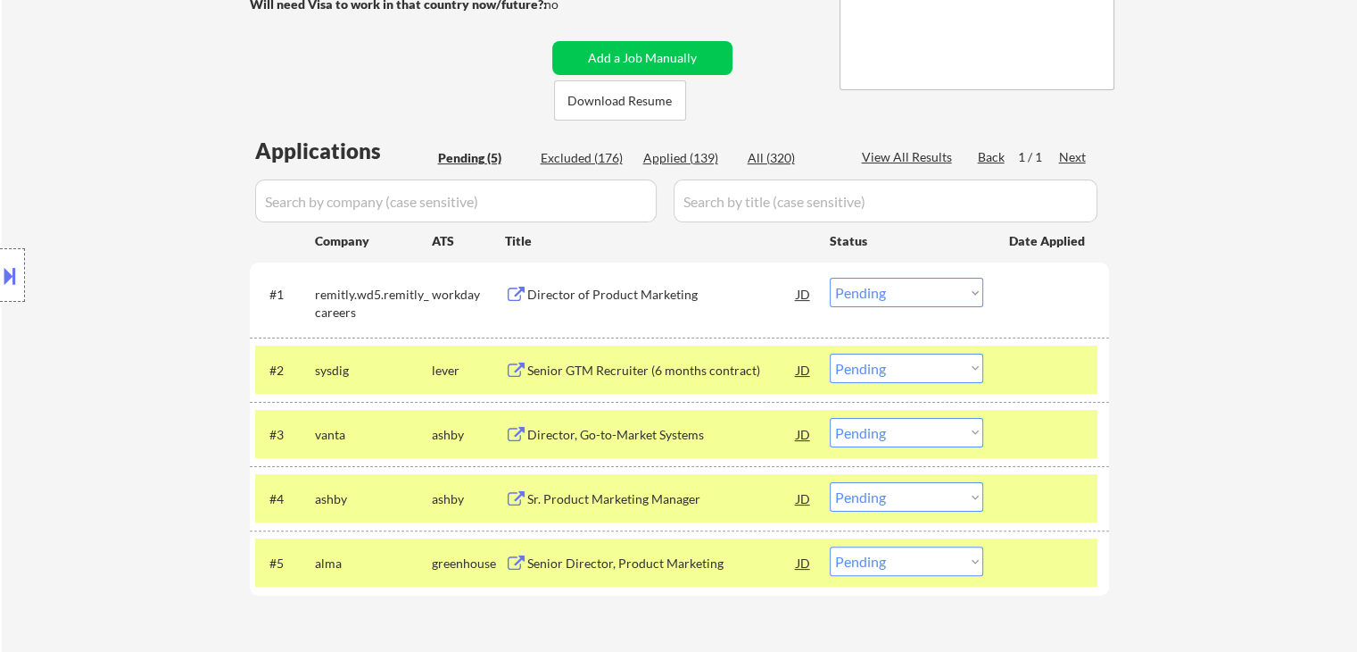
scroll to position [357, 0]
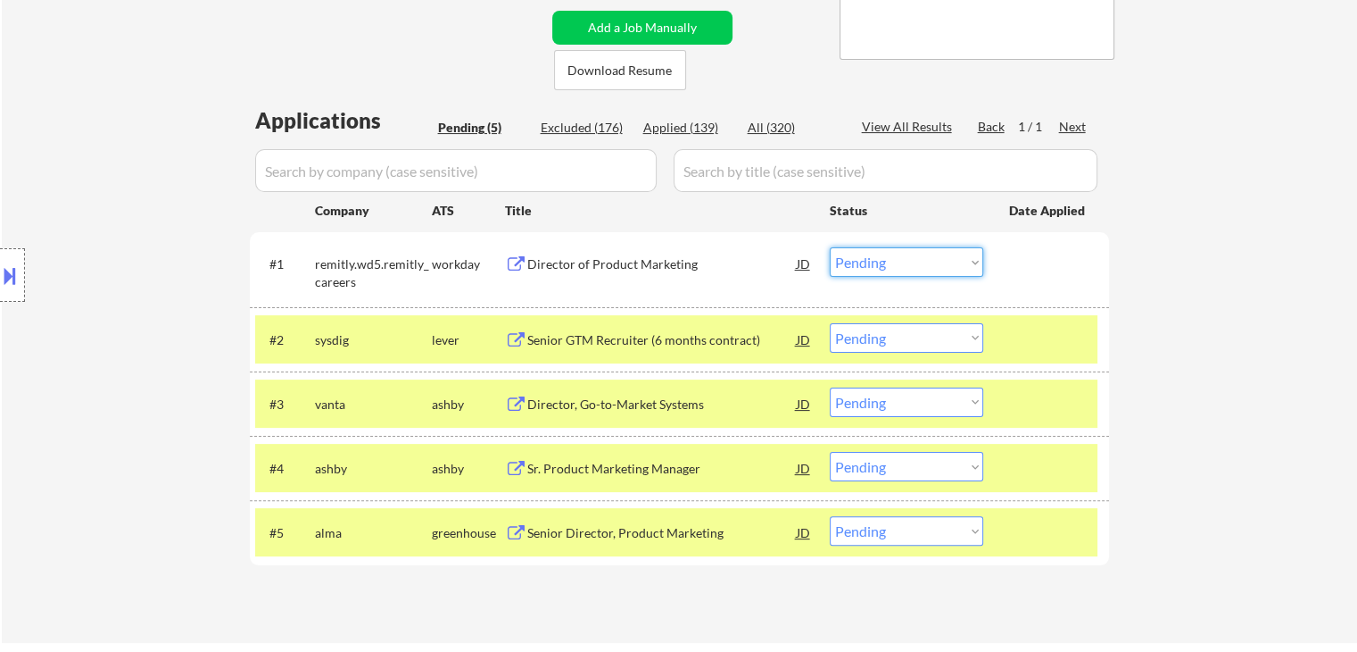
click at [863, 261] on select "Choose an option... Pending Applied Excluded (Questions) Excluded (Expired) Exc…" at bounding box center [907, 261] width 154 height 29
click at [830, 247] on select "Choose an option... Pending Applied Excluded (Questions) Excluded (Expired) Exc…" at bounding box center [907, 261] width 154 height 29
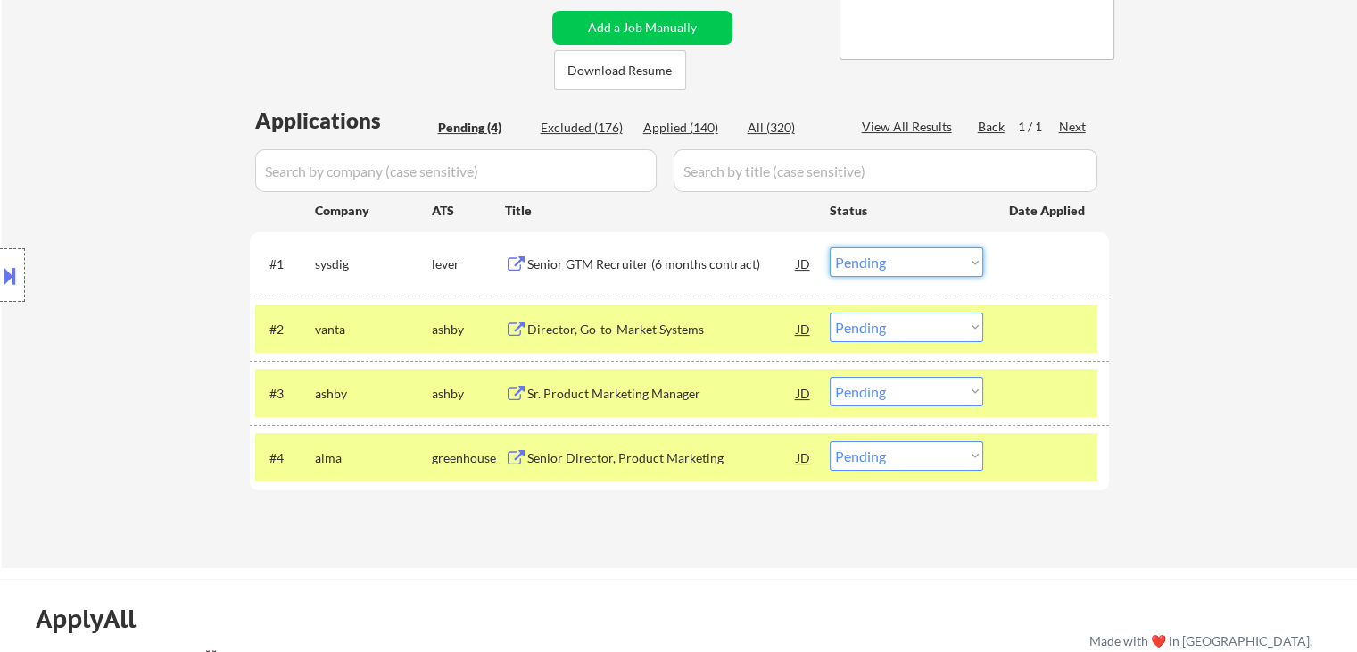
click at [859, 268] on select "Choose an option... Pending Applied Excluded (Questions) Excluded (Expired) Exc…" at bounding box center [907, 261] width 154 height 29
click at [830, 247] on select "Choose an option... Pending Applied Excluded (Questions) Excluded (Expired) Exc…" at bounding box center [907, 261] width 154 height 29
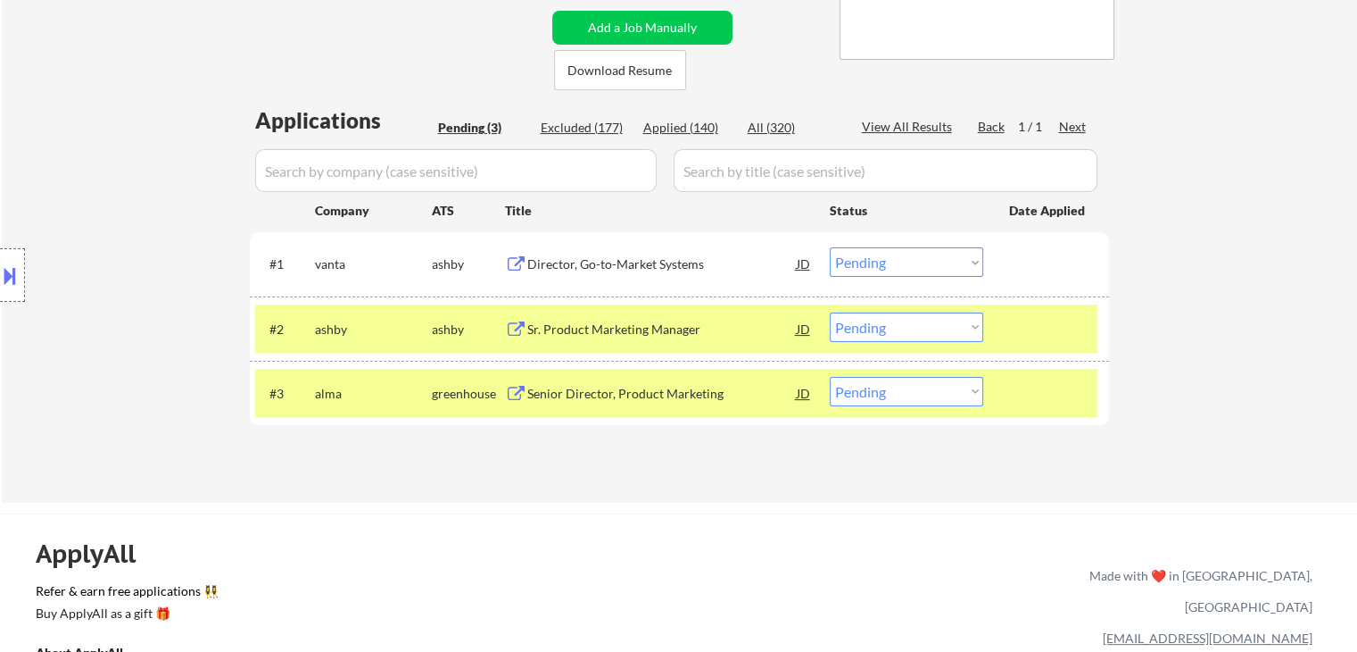
click at [901, 268] on select "Choose an option... Pending Applied Excluded (Questions) Excluded (Expired) Exc…" at bounding box center [907, 261] width 154 height 29
click at [830, 247] on select "Choose an option... Pending Applied Excluded (Questions) Excluded (Expired) Exc…" at bounding box center [907, 261] width 154 height 29
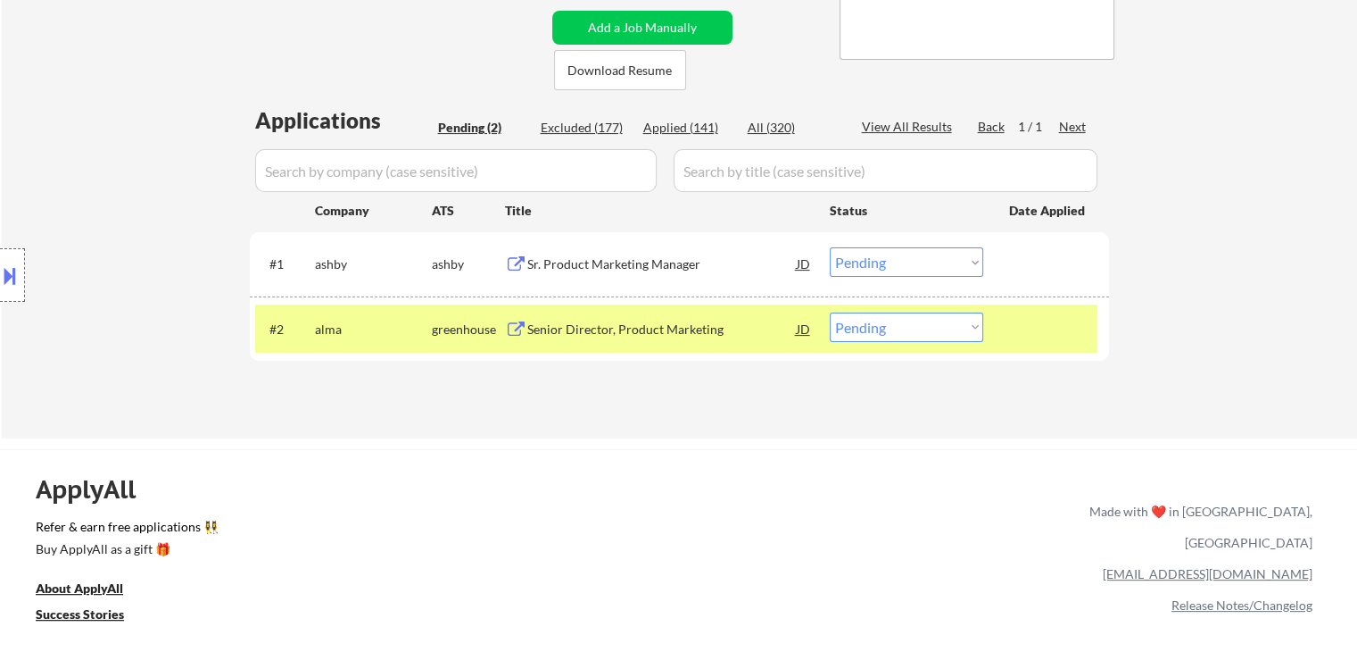
click at [896, 264] on select "Choose an option... Pending Applied Excluded (Questions) Excluded (Expired) Exc…" at bounding box center [907, 261] width 154 height 29
click at [830, 247] on select "Choose an option... Pending Applied Excluded (Questions) Excluded (Expired) Exc…" at bounding box center [907, 261] width 154 height 29
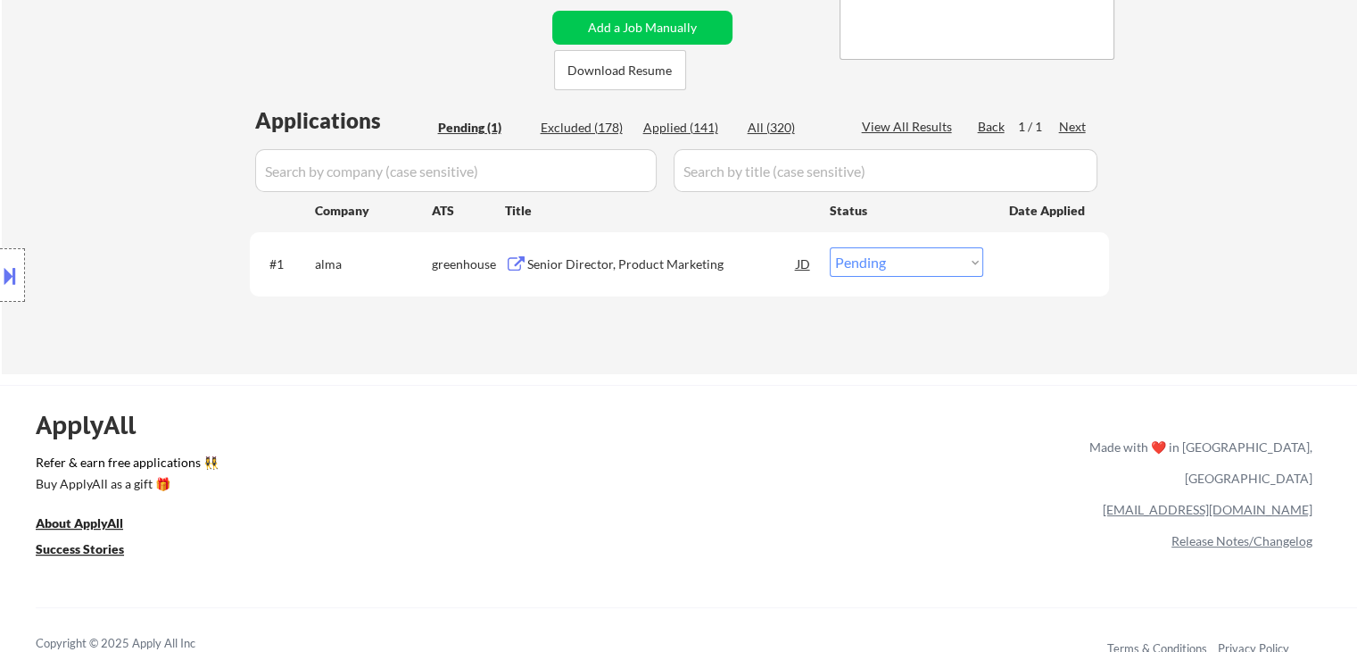
click at [915, 254] on select "Choose an option... Pending Applied Excluded (Questions) Excluded (Expired) Exc…" at bounding box center [907, 261] width 154 height 29
click at [830, 247] on select "Choose an option... Pending Applied Excluded (Questions) Excluded (Expired) Exc…" at bounding box center [907, 261] width 154 height 29
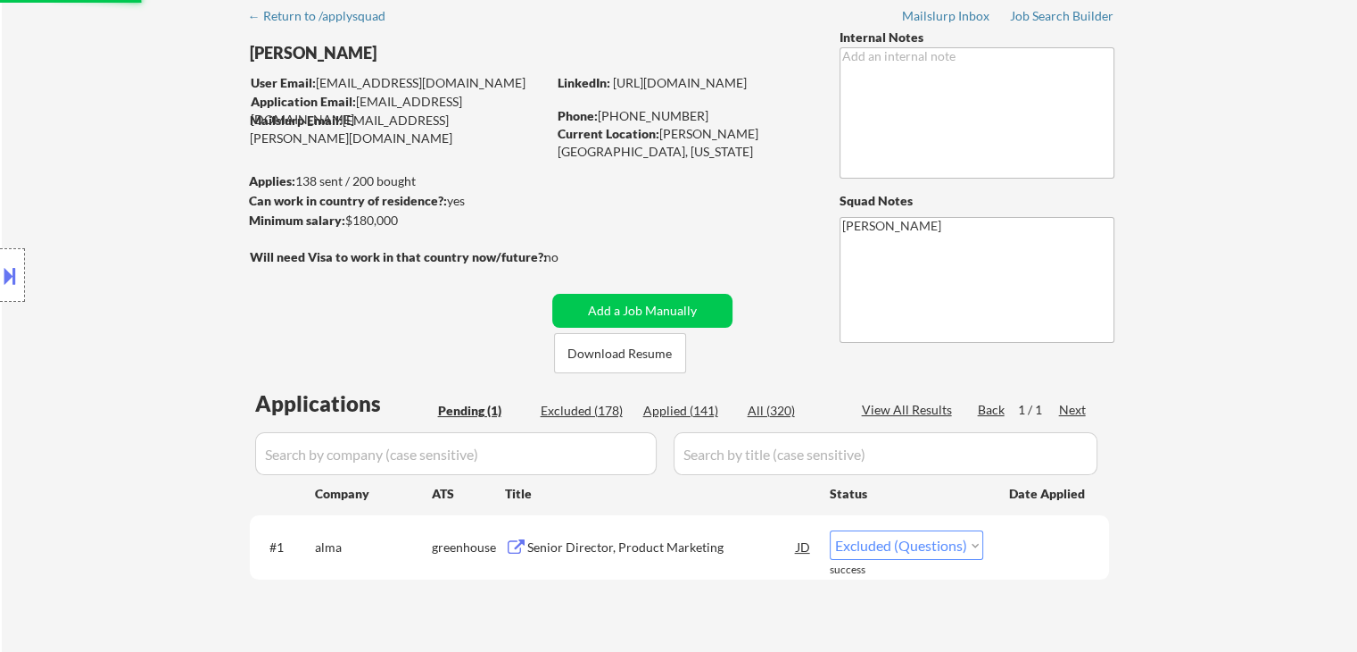
scroll to position [178, 0]
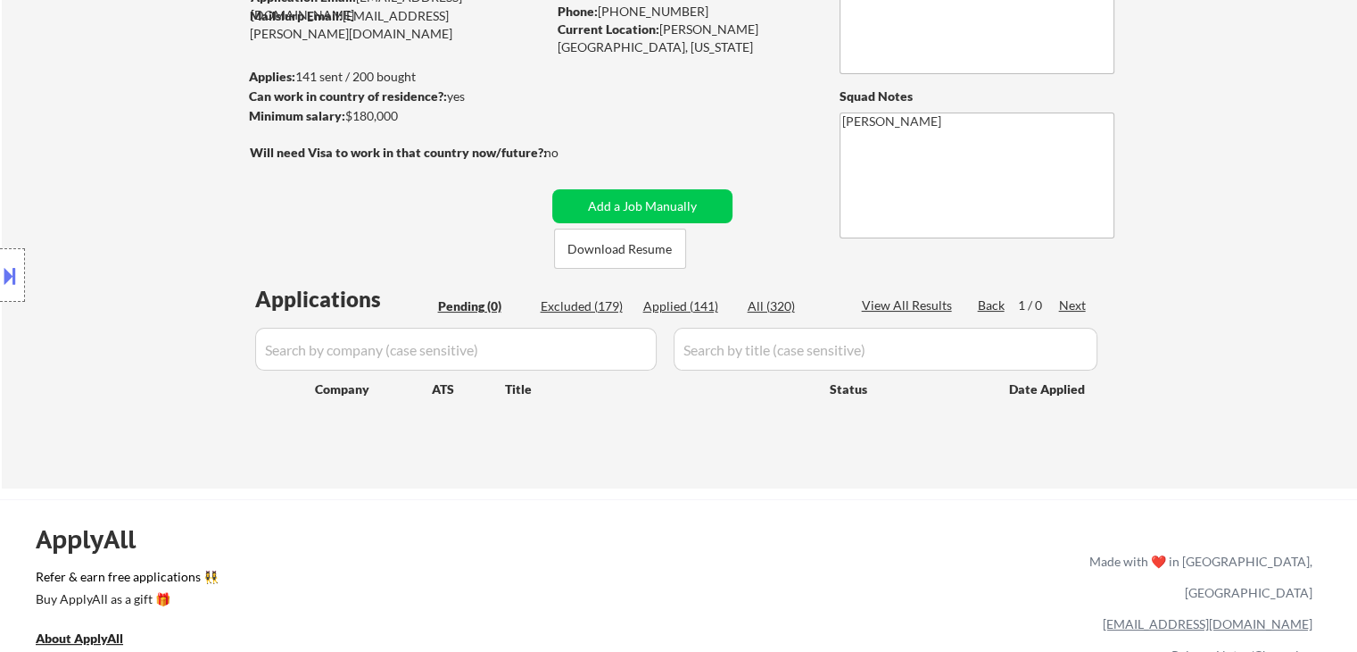
click at [685, 304] on div "Applied (141)" at bounding box center [687, 306] width 89 height 18
select select ""applied""
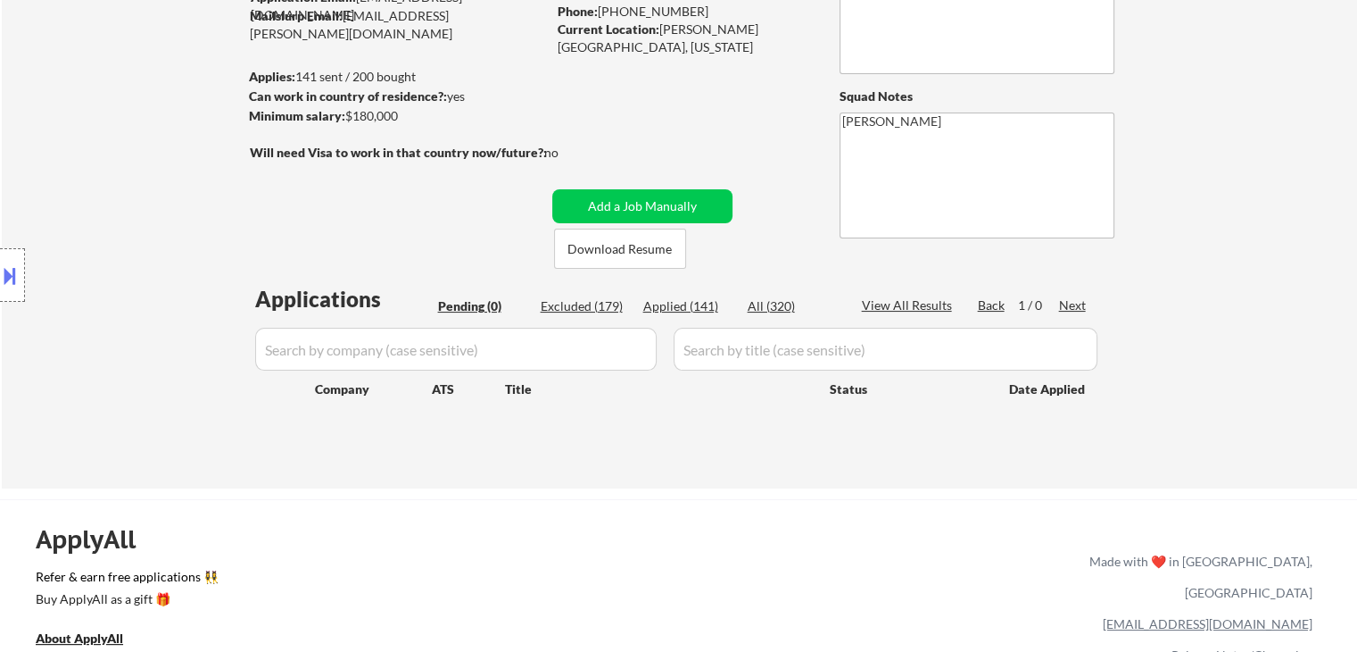
select select ""applied""
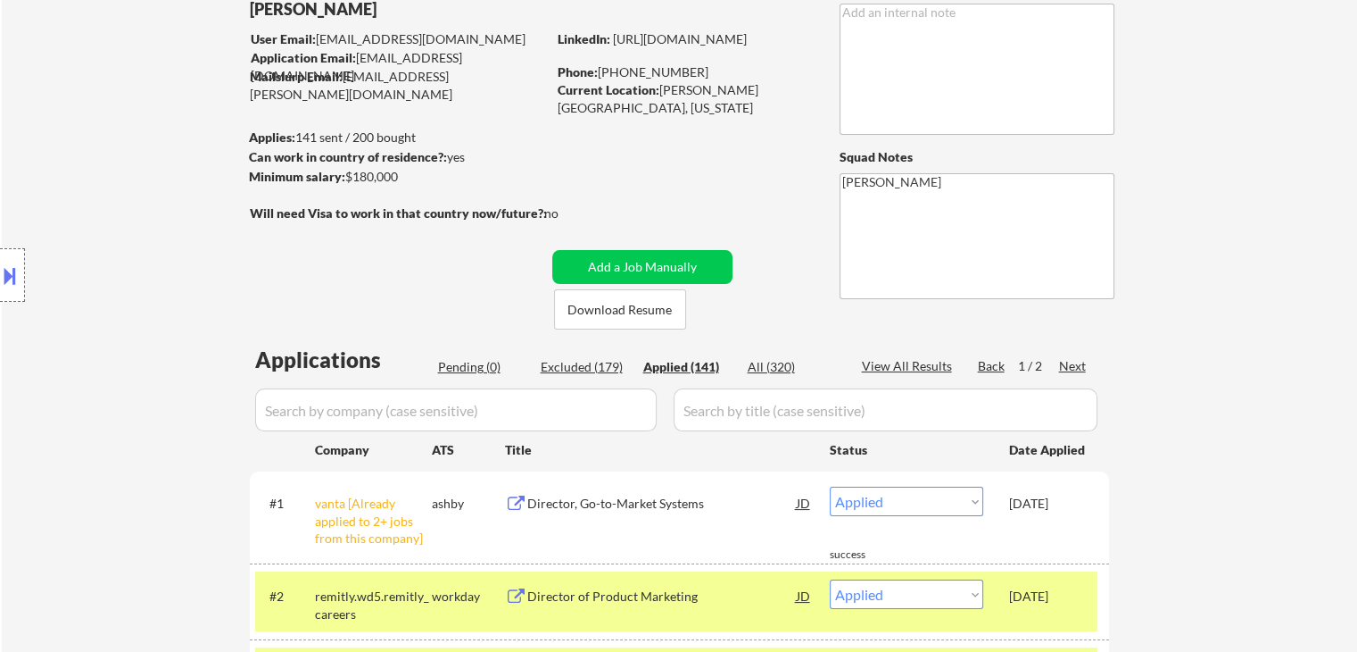
scroll to position [89, 0]
